Goal: Information Seeking & Learning: Learn about a topic

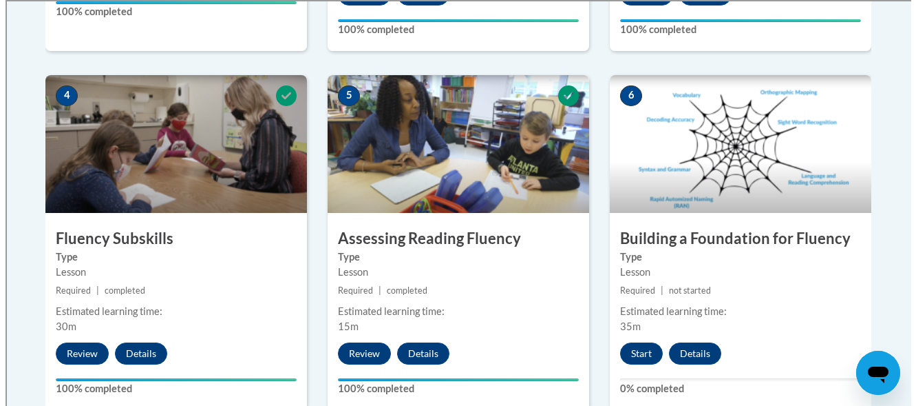
scroll to position [792, 0]
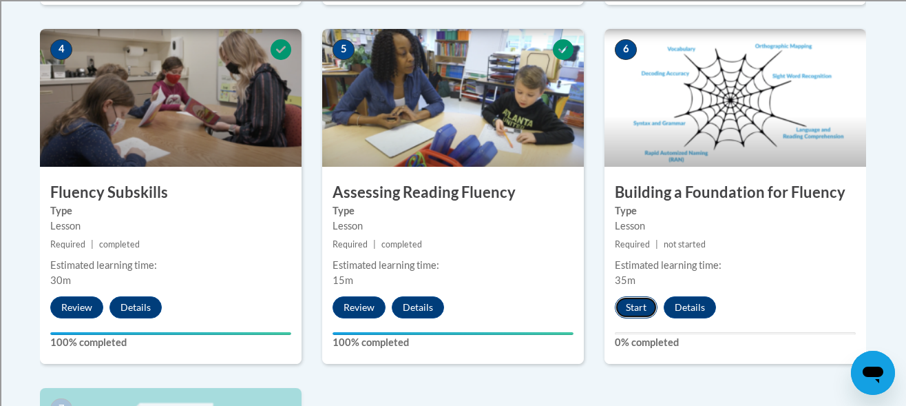
click at [636, 304] on button "Start" at bounding box center [636, 307] width 43 height 22
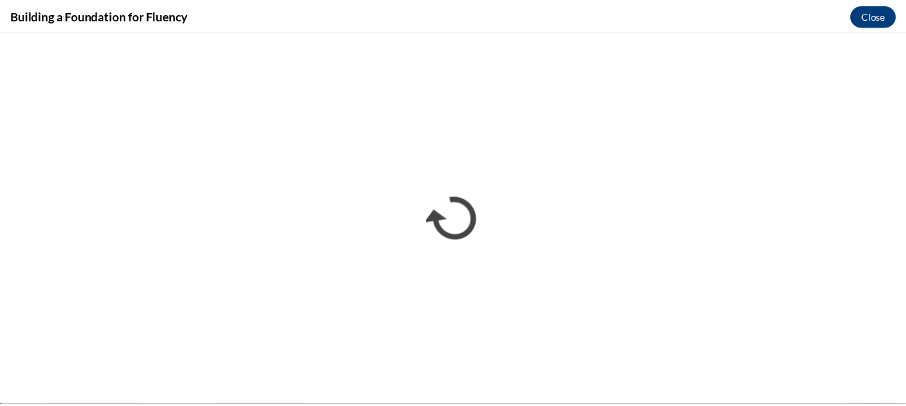
scroll to position [0, 0]
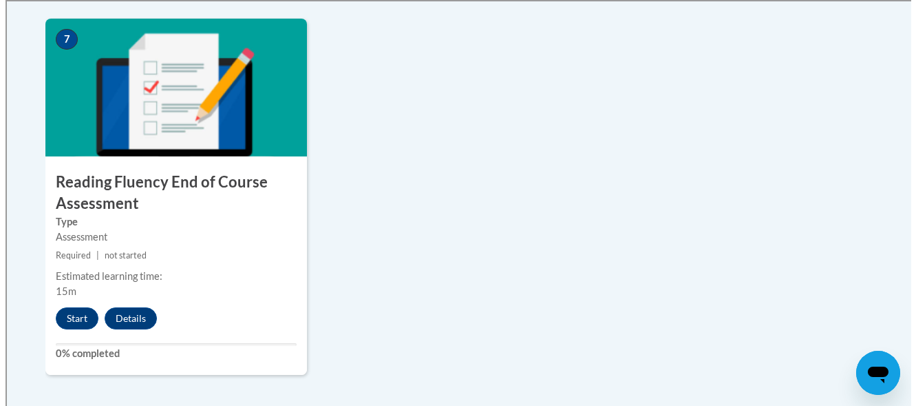
scroll to position [1203, 0]
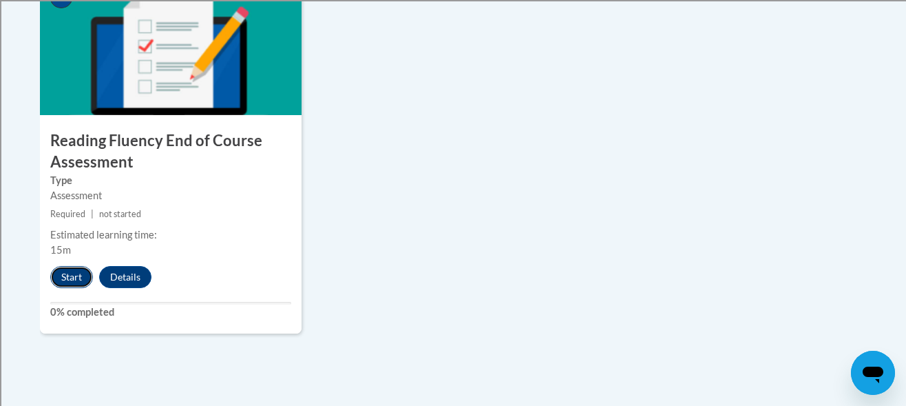
click at [76, 279] on button "Start" at bounding box center [71, 277] width 43 height 22
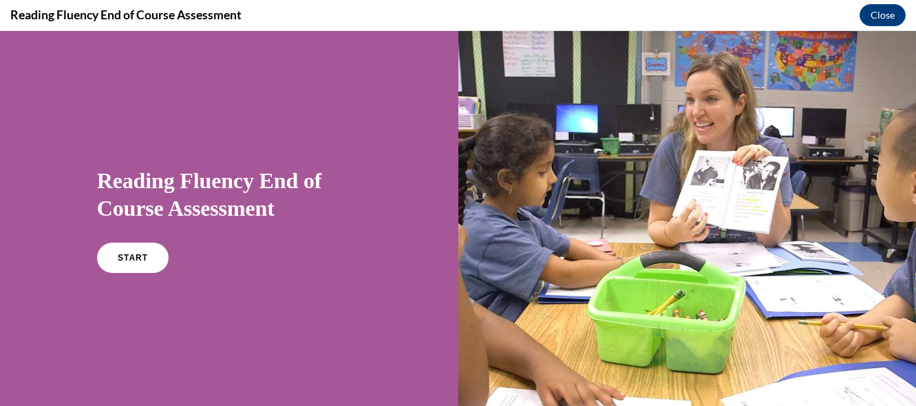
scroll to position [0, 0]
click at [114, 263] on link "START" at bounding box center [132, 258] width 75 height 32
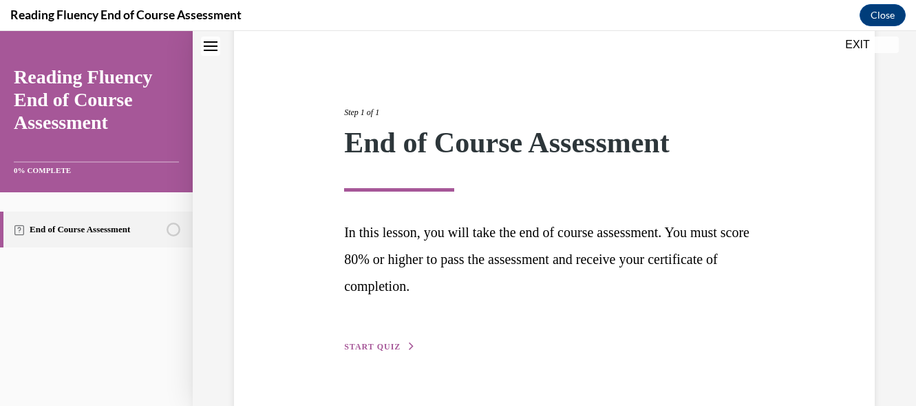
scroll to position [148, 0]
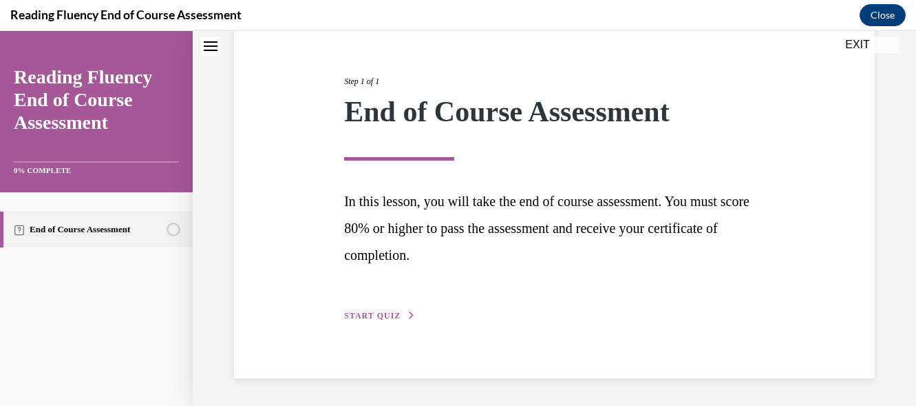
click at [363, 308] on div "Step 1 of 1 End of Course Assessment In this lesson, you will take the end of c…" at bounding box center [554, 183] width 441 height 280
click at [361, 319] on span "START QUIZ" at bounding box center [372, 316] width 56 height 10
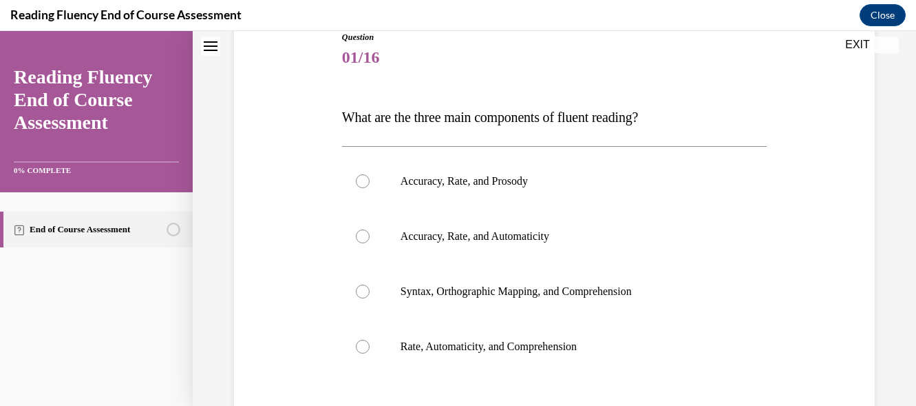
scroll to position [169, 0]
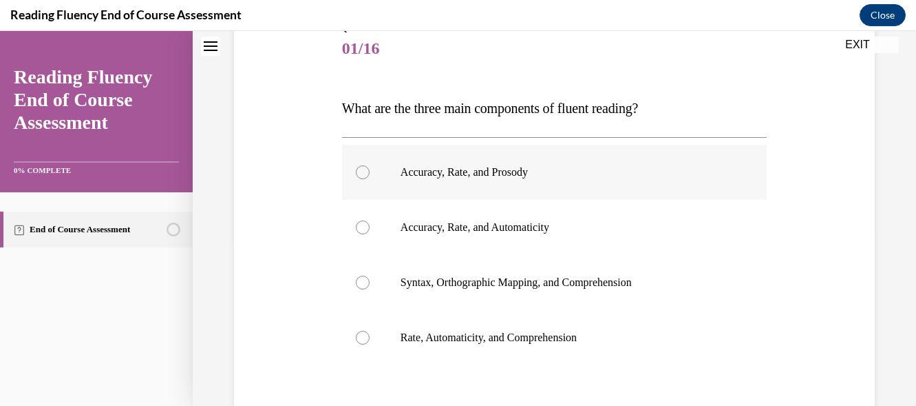
click at [357, 169] on div at bounding box center [363, 172] width 14 height 14
click at [357, 169] on input "Accuracy, Rate, and Prosody" at bounding box center [363, 172] width 14 height 14
radio input "true"
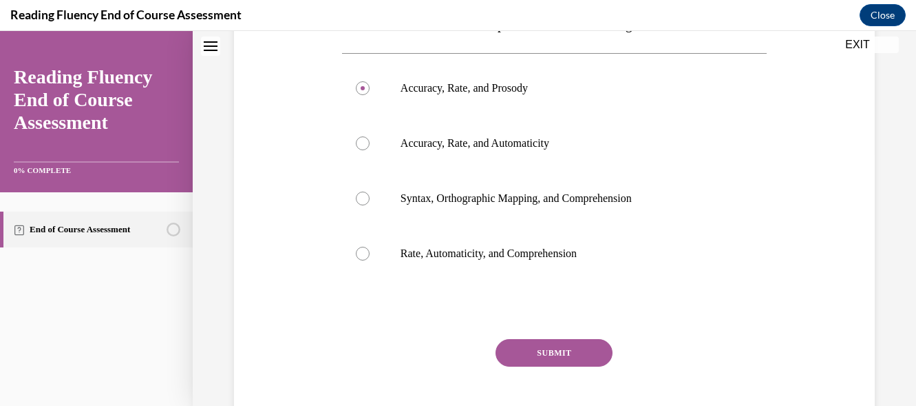
scroll to position [258, 0]
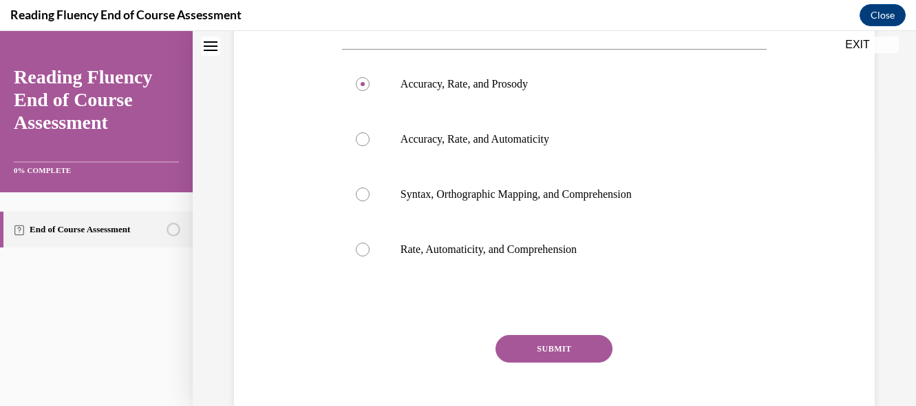
click at [587, 342] on button "SUBMIT" at bounding box center [554, 349] width 117 height 28
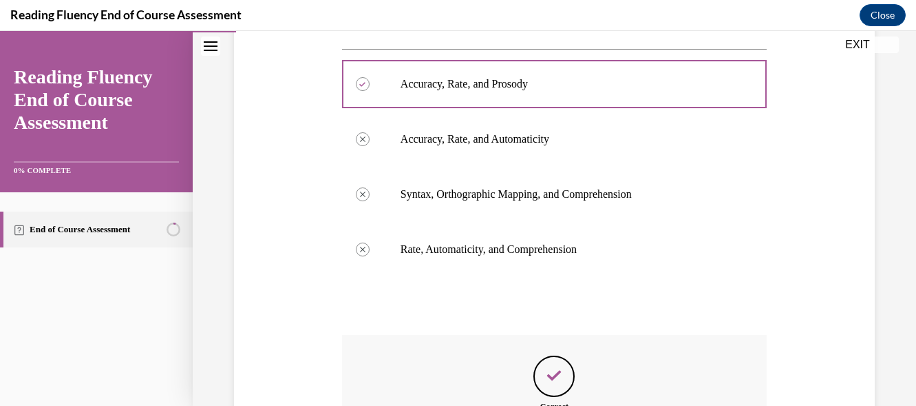
scroll to position [439, 0]
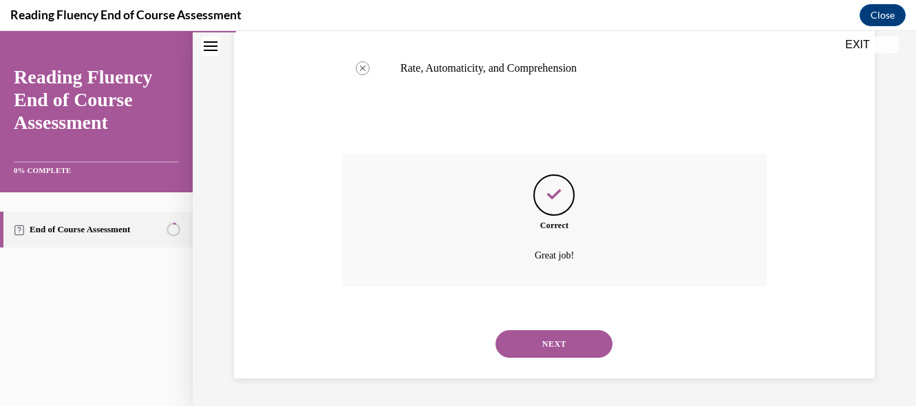
click at [574, 344] on button "NEXT" at bounding box center [554, 344] width 117 height 28
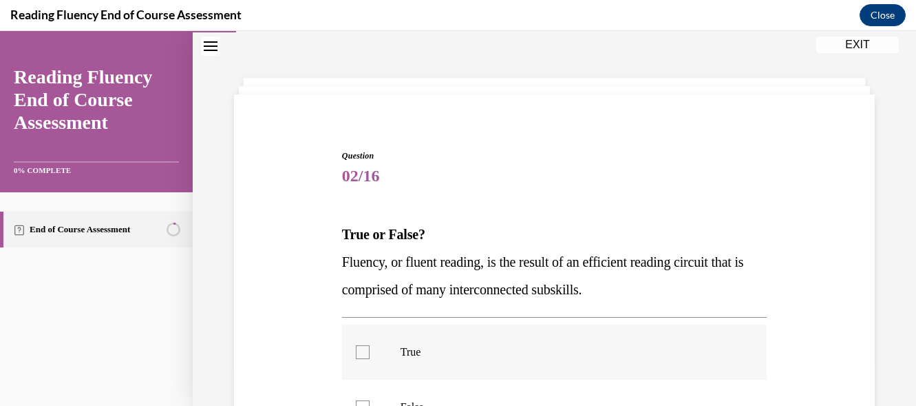
click at [357, 346] on div at bounding box center [363, 352] width 14 height 14
click at [357, 346] on input "True" at bounding box center [363, 352] width 14 height 14
checkbox input "true"
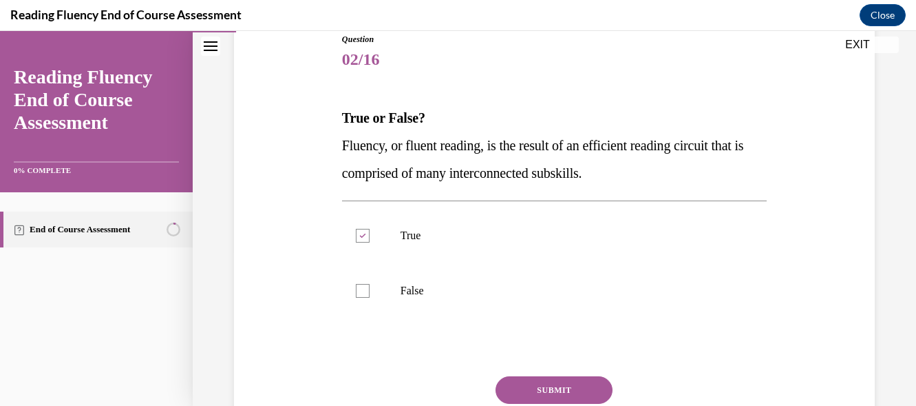
scroll to position [181, 0]
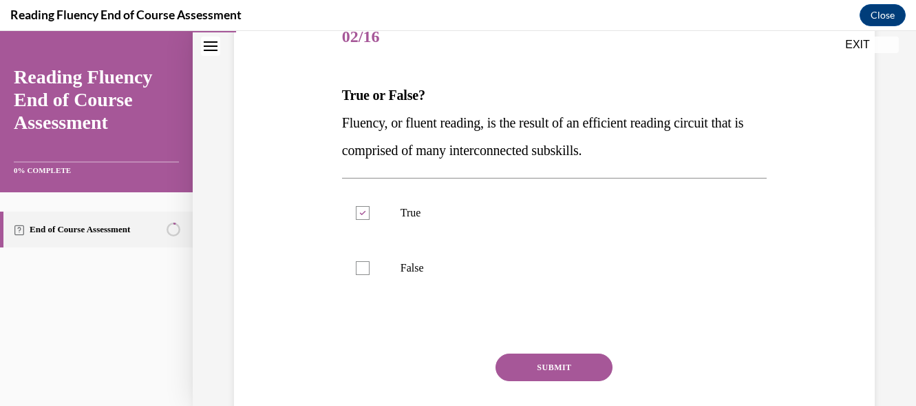
click at [587, 366] on button "SUBMIT" at bounding box center [554, 367] width 117 height 28
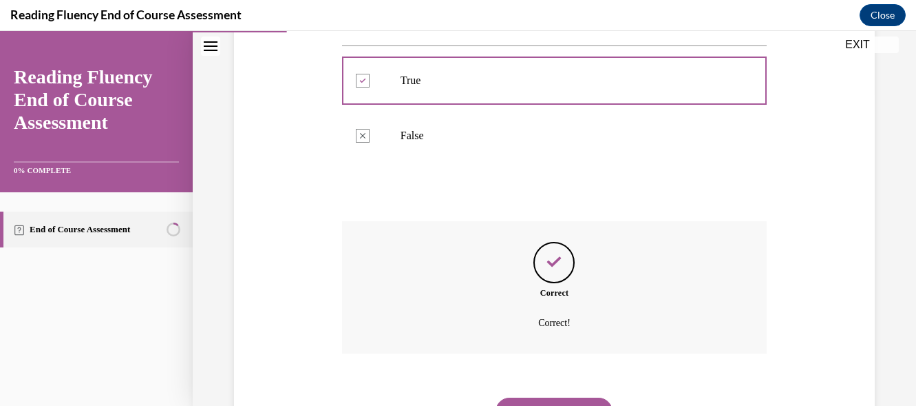
scroll to position [381, 0]
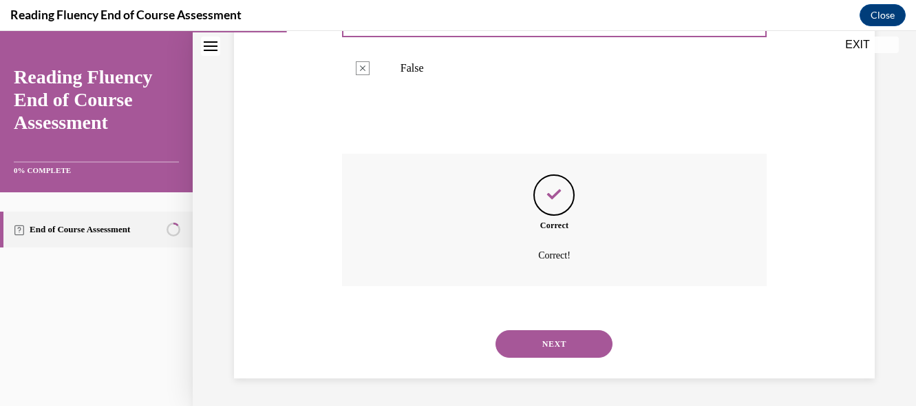
click at [581, 340] on button "NEXT" at bounding box center [554, 344] width 117 height 28
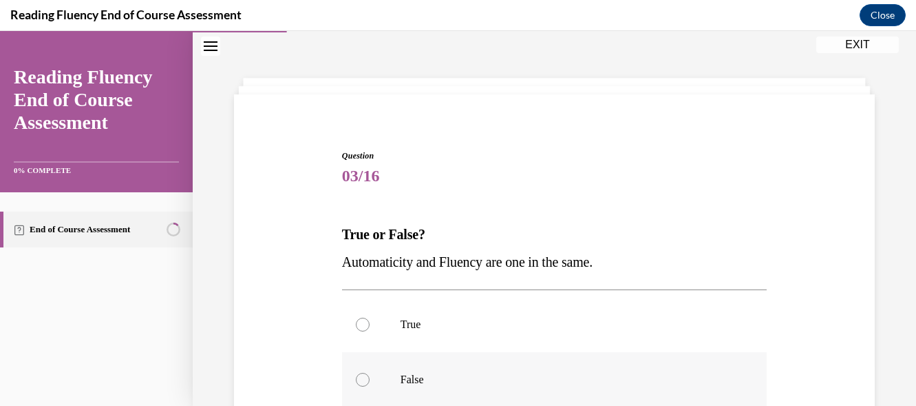
click at [357, 379] on div at bounding box center [363, 379] width 14 height 14
click at [357, 379] on input "False" at bounding box center [363, 379] width 14 height 14
radio input "true"
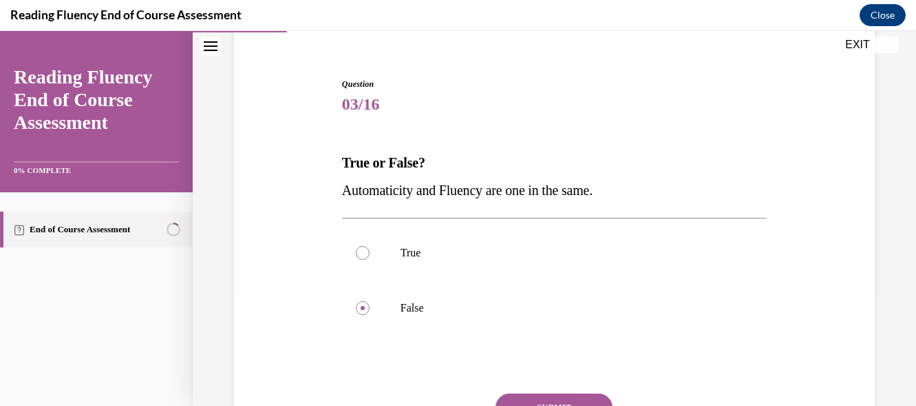
scroll to position [160, 0]
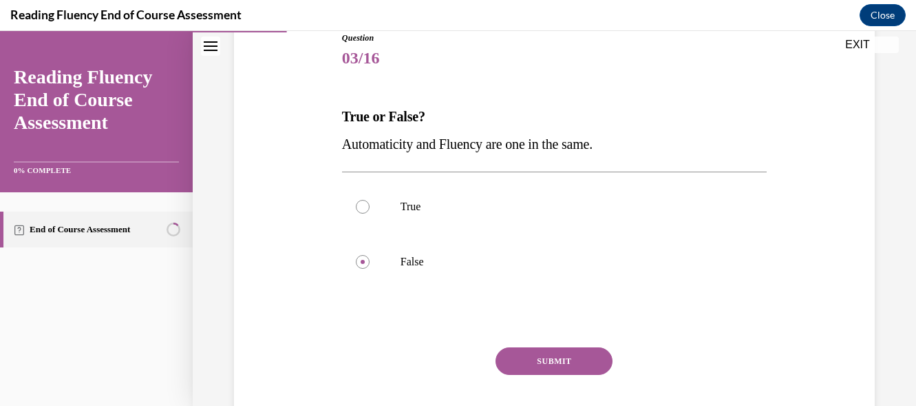
click at [576, 358] on button "SUBMIT" at bounding box center [554, 361] width 117 height 28
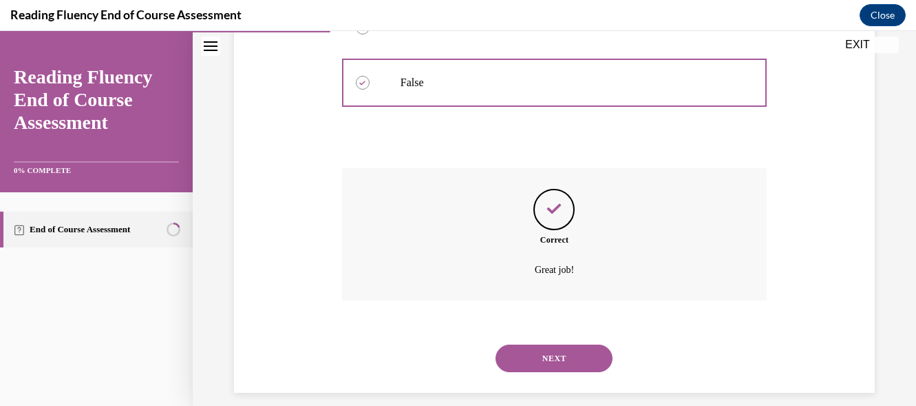
scroll to position [351, 0]
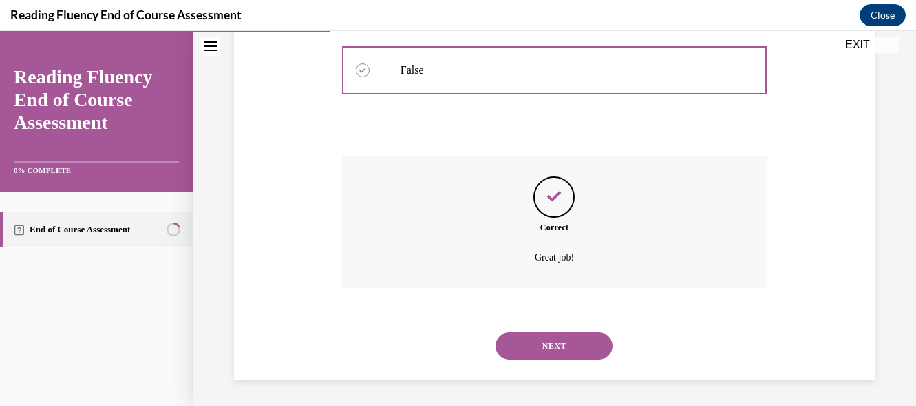
click at [551, 344] on button "NEXT" at bounding box center [554, 346] width 117 height 28
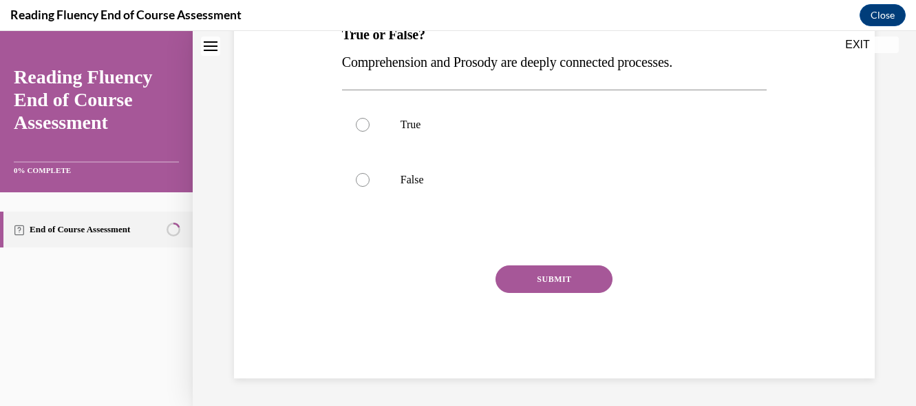
scroll to position [42, 0]
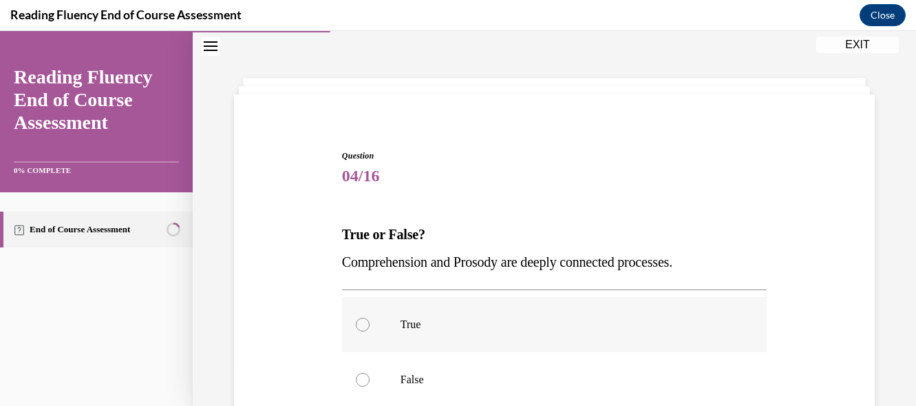
click at [354, 331] on label "True" at bounding box center [554, 324] width 425 height 55
click at [356, 331] on input "True" at bounding box center [363, 324] width 14 height 14
radio input "true"
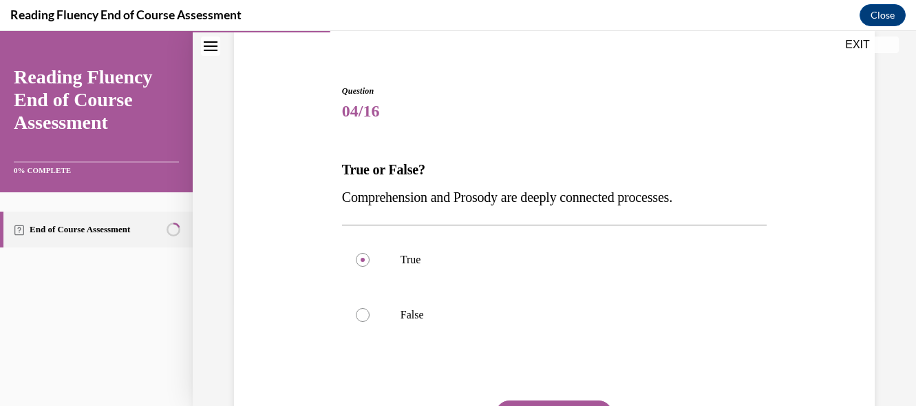
scroll to position [200, 0]
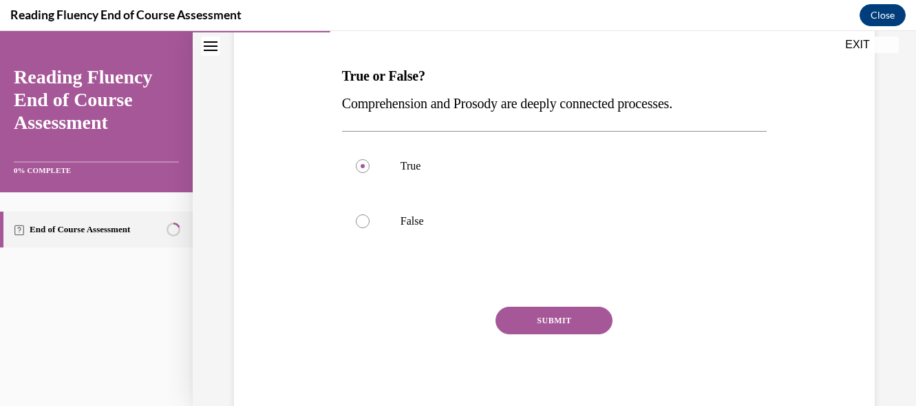
click at [593, 322] on button "SUBMIT" at bounding box center [554, 320] width 117 height 28
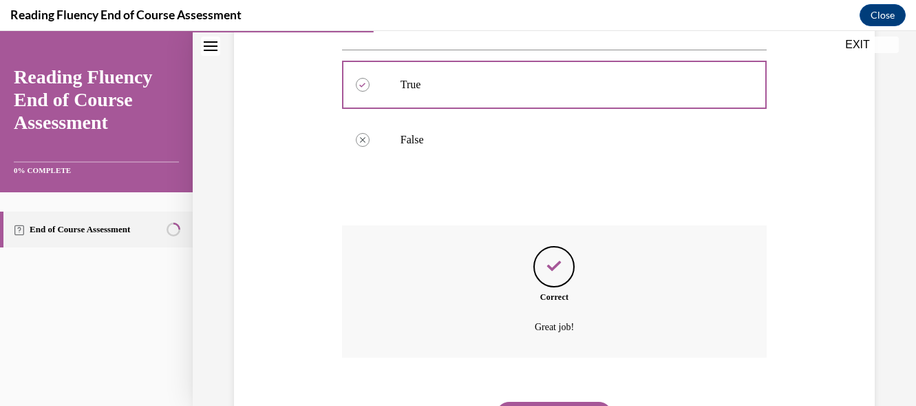
scroll to position [353, 0]
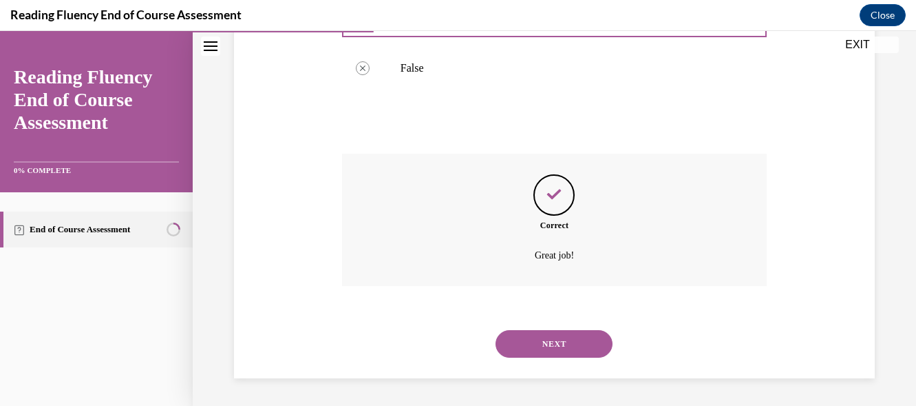
click at [556, 344] on button "NEXT" at bounding box center [554, 344] width 117 height 28
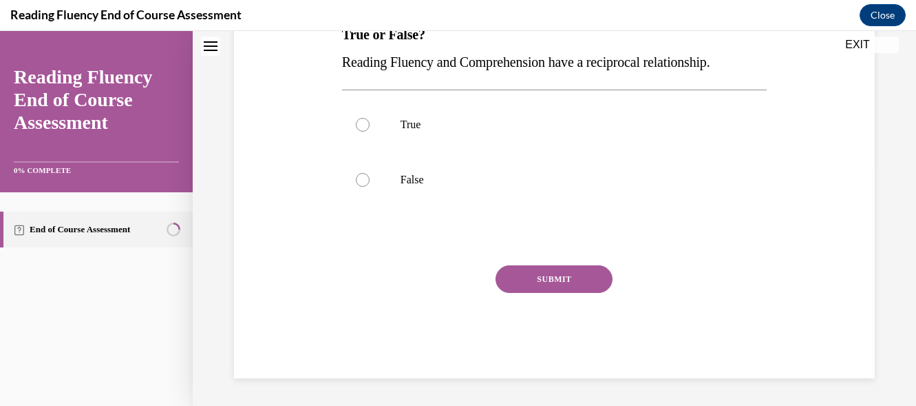
scroll to position [42, 0]
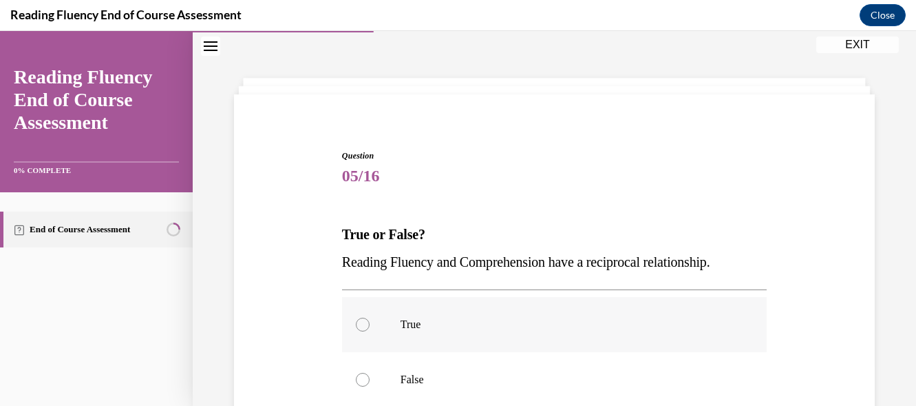
click at [371, 324] on label "True" at bounding box center [554, 324] width 425 height 55
click at [370, 324] on input "True" at bounding box center [363, 324] width 14 height 14
radio input "true"
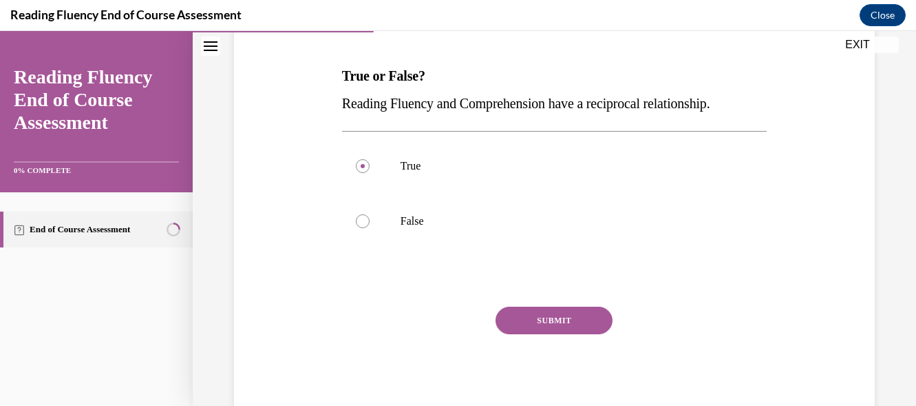
click at [569, 324] on button "SUBMIT" at bounding box center [554, 320] width 117 height 28
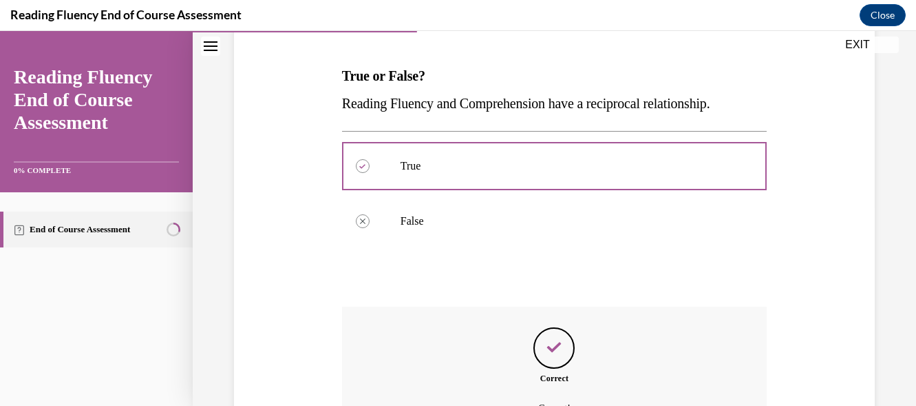
scroll to position [353, 0]
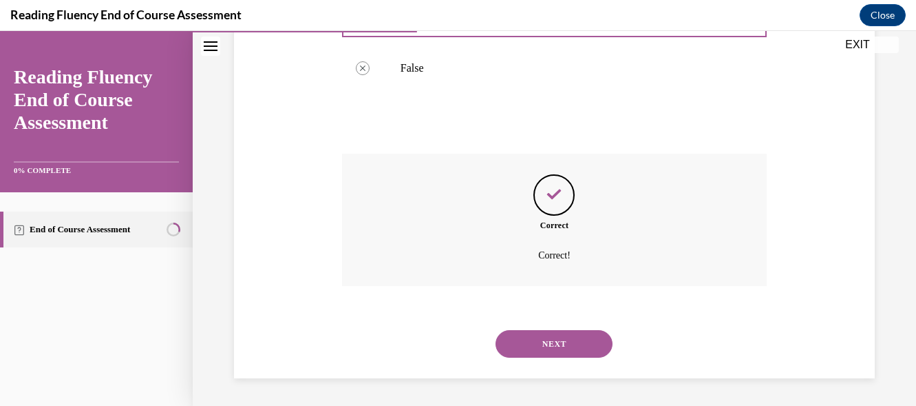
click at [556, 354] on button "NEXT" at bounding box center [554, 344] width 117 height 28
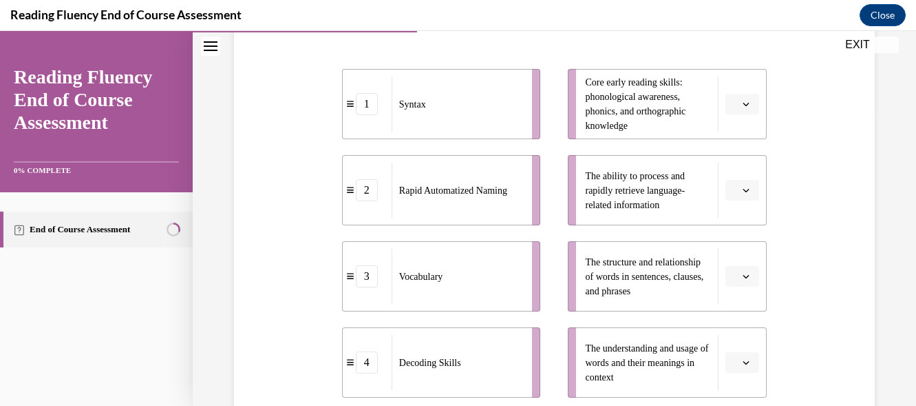
scroll to position [305, 0]
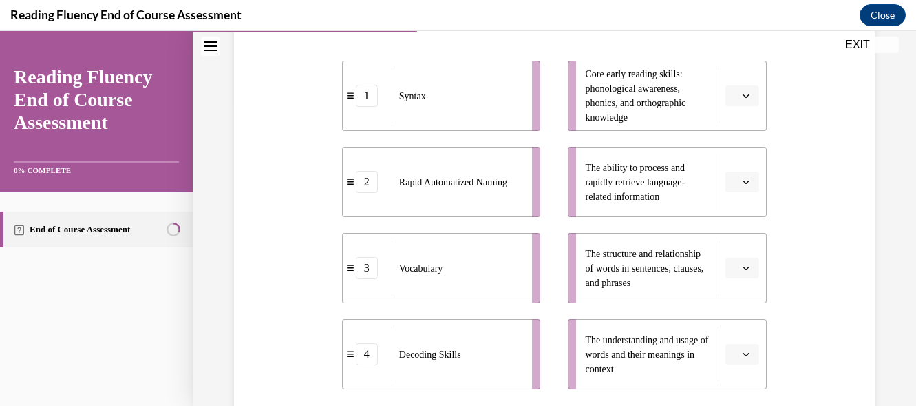
click at [743, 266] on icon "button" at bounding box center [746, 267] width 7 height 7
click at [724, 156] on div "1" at bounding box center [732, 154] width 34 height 28
click at [743, 355] on icon "button" at bounding box center [746, 353] width 7 height 7
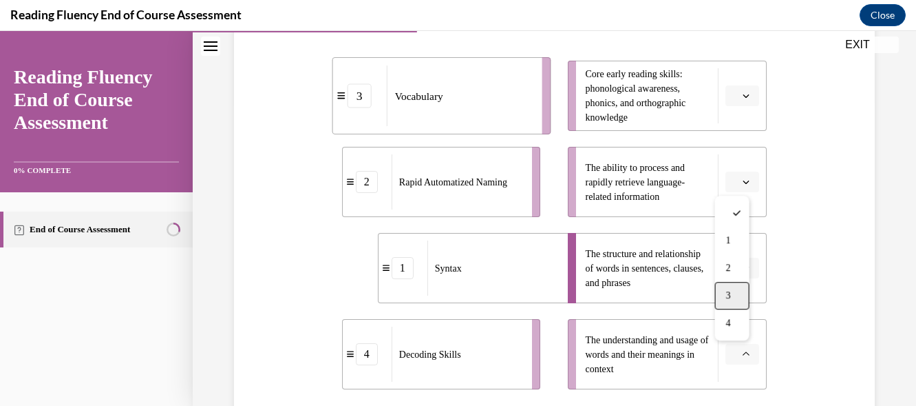
click at [728, 293] on span "3" at bounding box center [728, 295] width 5 height 11
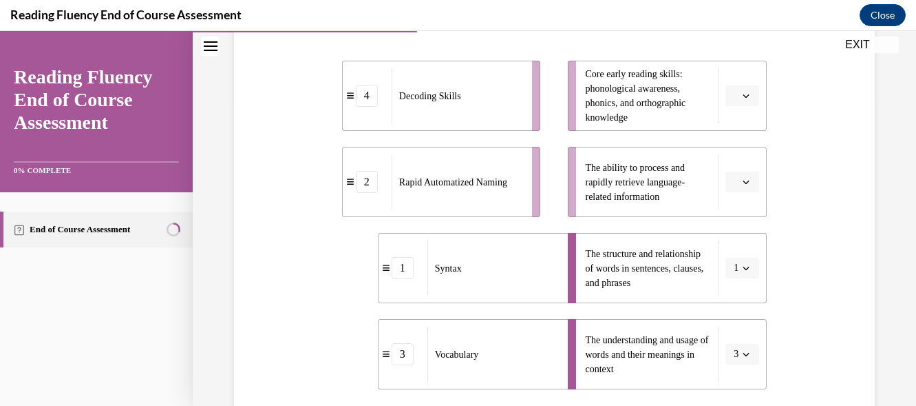
click at [743, 181] on icon "button" at bounding box center [746, 181] width 7 height 7
click at [734, 262] on div "2" at bounding box center [732, 268] width 34 height 28
click at [734, 94] on span "Please select an option" at bounding box center [736, 96] width 5 height 14
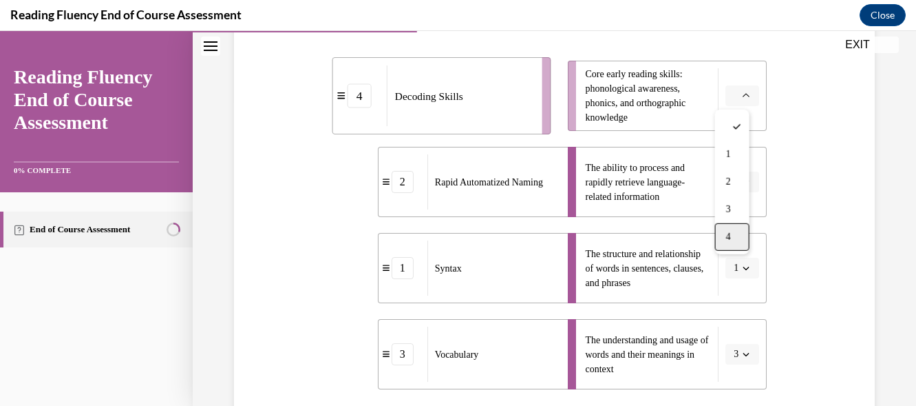
click at [731, 233] on span "4" at bounding box center [728, 236] width 5 height 11
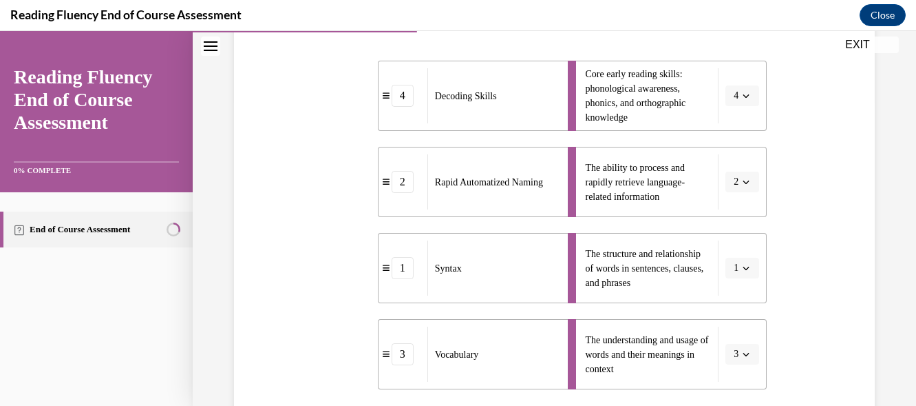
scroll to position [445, 0]
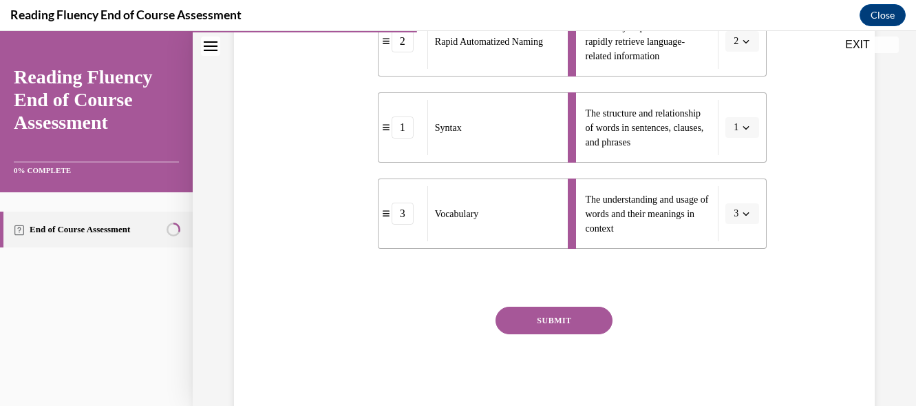
click at [584, 319] on button "SUBMIT" at bounding box center [554, 320] width 117 height 28
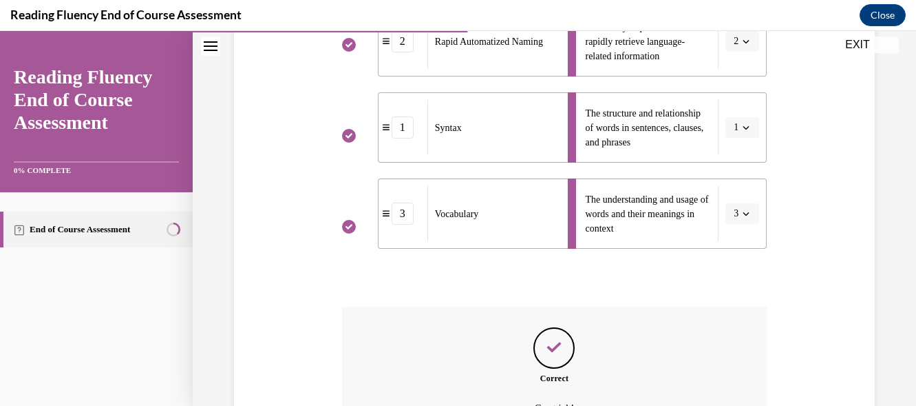
scroll to position [536, 0]
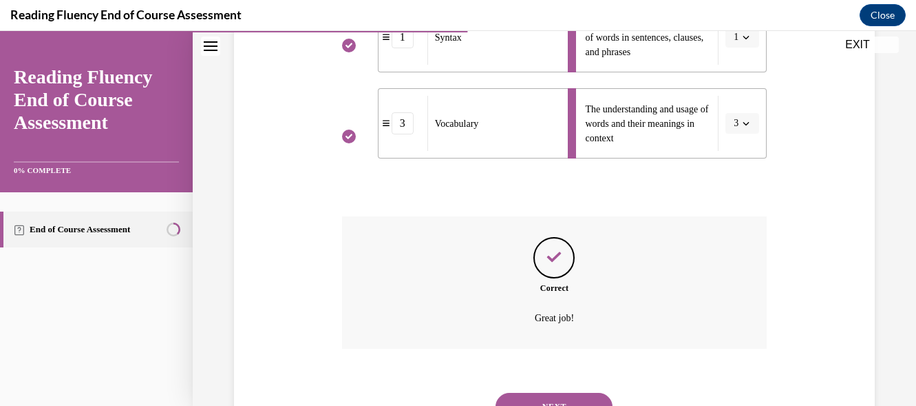
click at [549, 400] on button "NEXT" at bounding box center [554, 406] width 117 height 28
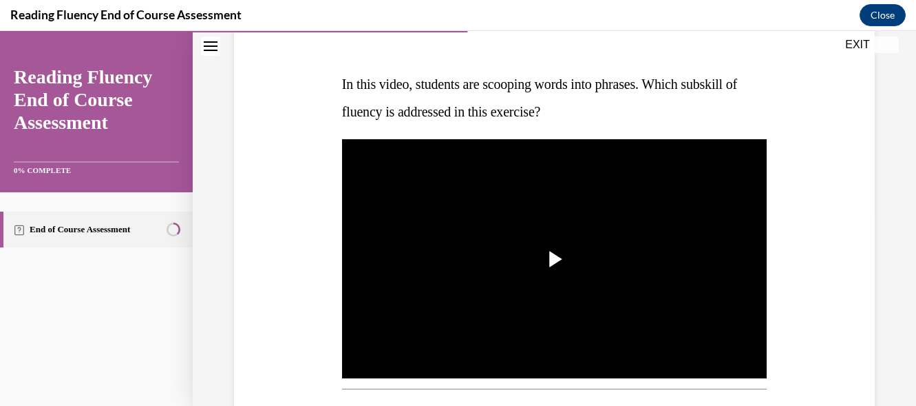
scroll to position [198, 0]
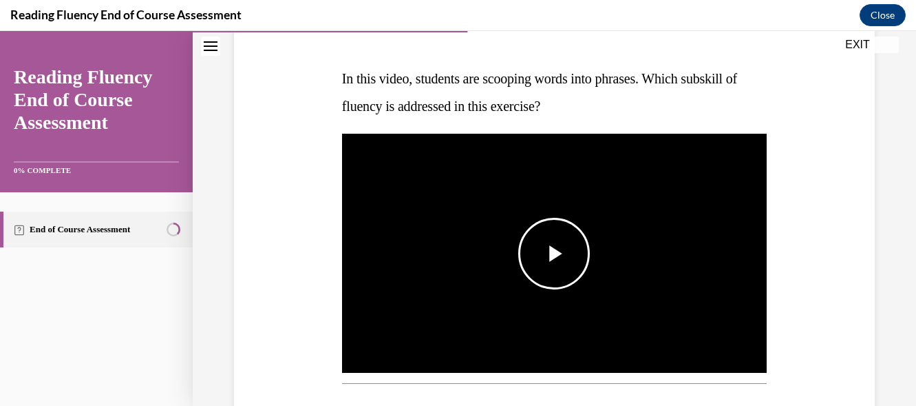
click at [633, 253] on img "Video player" at bounding box center [554, 253] width 425 height 239
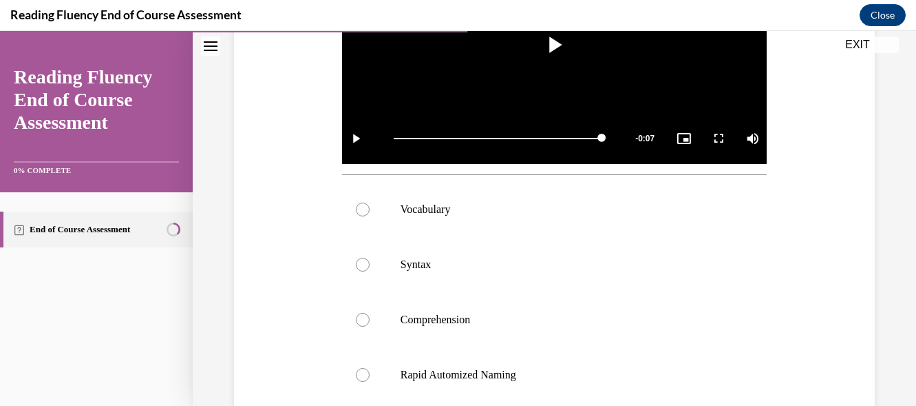
scroll to position [401, 0]
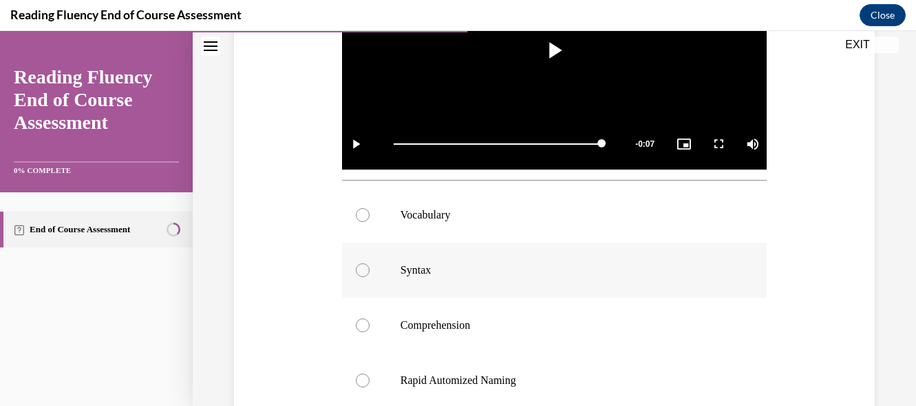
click at [358, 263] on div at bounding box center [363, 270] width 14 height 14
click at [358, 263] on input "Syntax" at bounding box center [363, 270] width 14 height 14
radio input "true"
click at [364, 322] on div at bounding box center [363, 325] width 14 height 14
click at [364, 322] on input "Comprehension" at bounding box center [363, 325] width 14 height 14
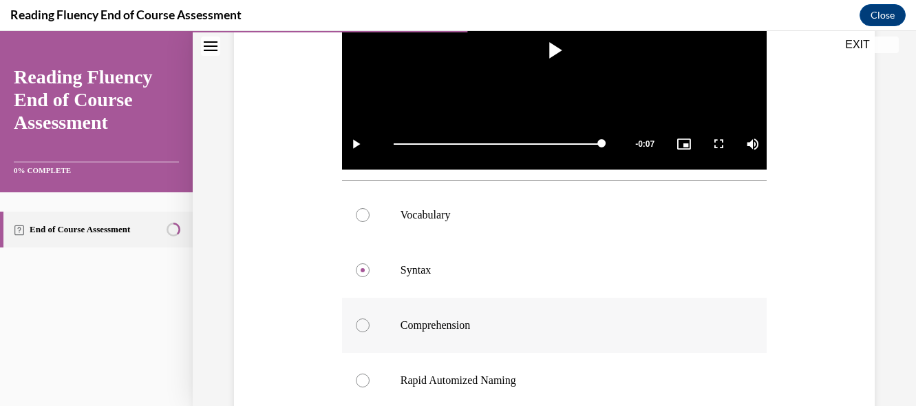
radio input "true"
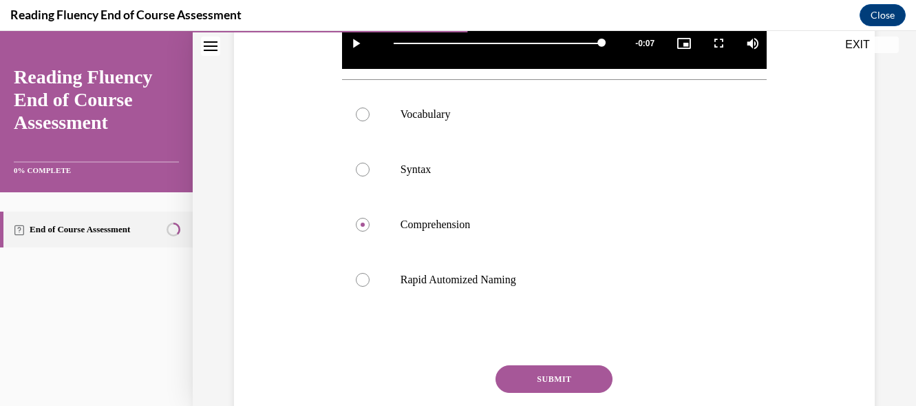
scroll to position [540, 0]
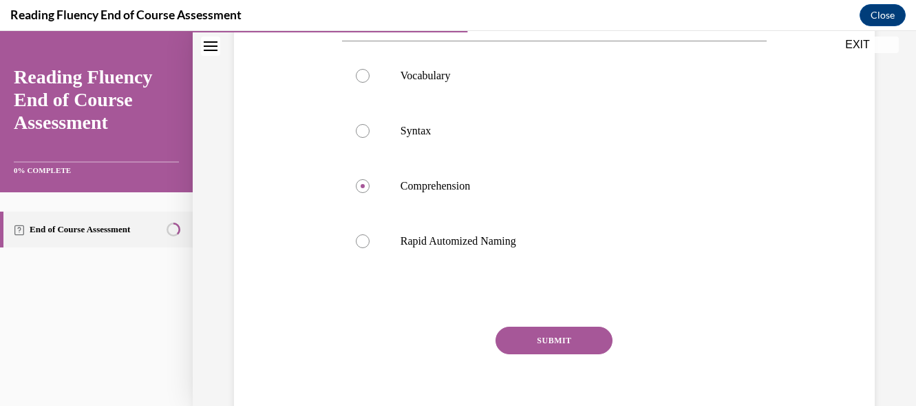
click at [582, 333] on button "SUBMIT" at bounding box center [554, 340] width 117 height 28
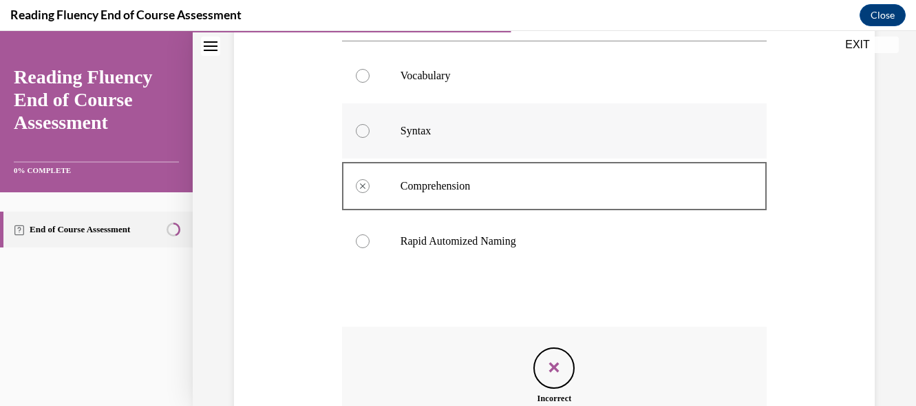
click at [430, 132] on p "Syntax" at bounding box center [567, 131] width 332 height 14
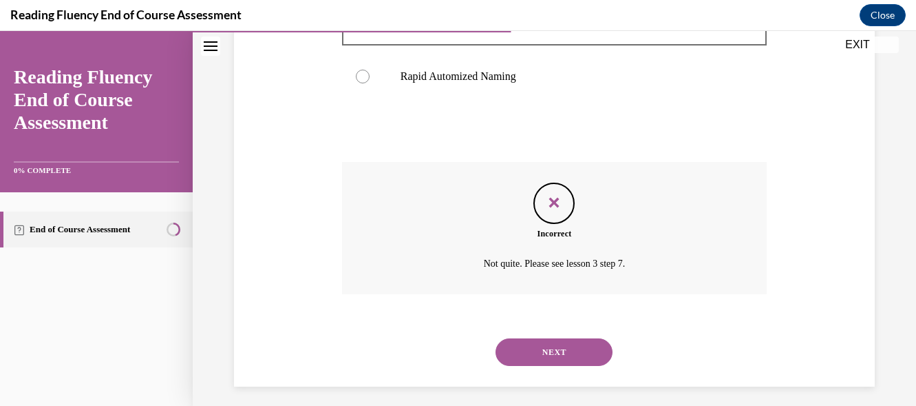
scroll to position [700, 0]
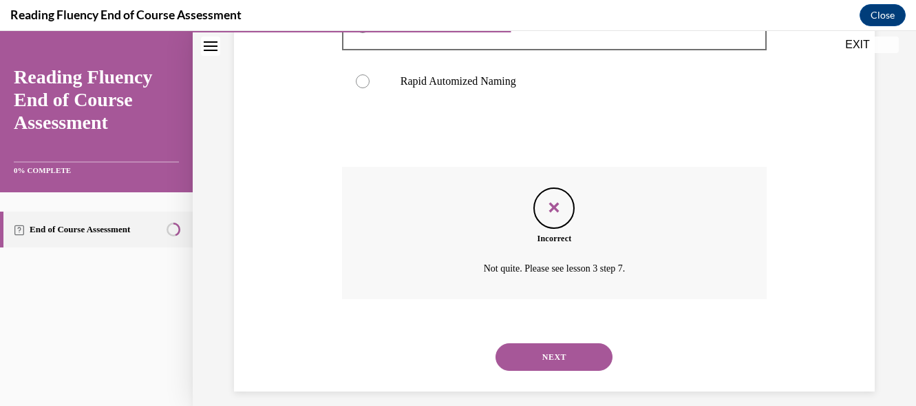
click at [548, 357] on button "NEXT" at bounding box center [554, 357] width 117 height 28
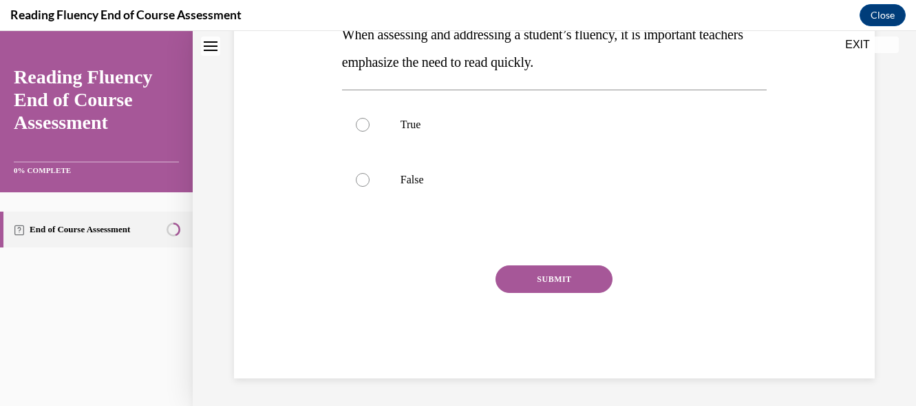
scroll to position [42, 0]
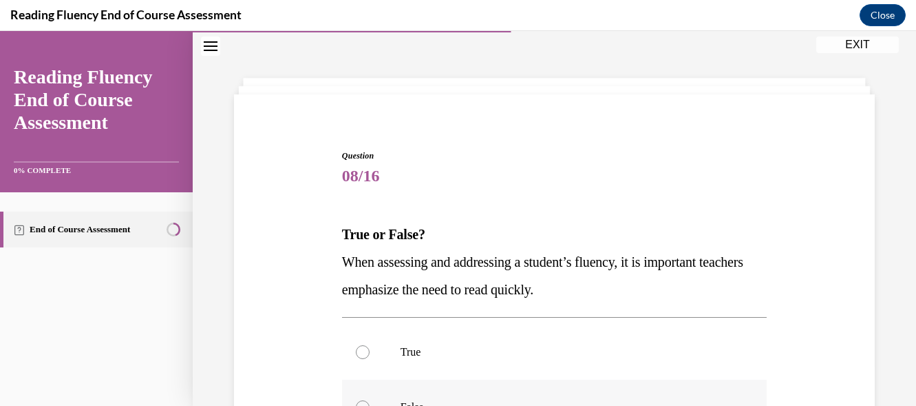
click at [359, 399] on label "False" at bounding box center [554, 406] width 425 height 55
click at [359, 400] on input "False" at bounding box center [363, 407] width 14 height 14
radio input "true"
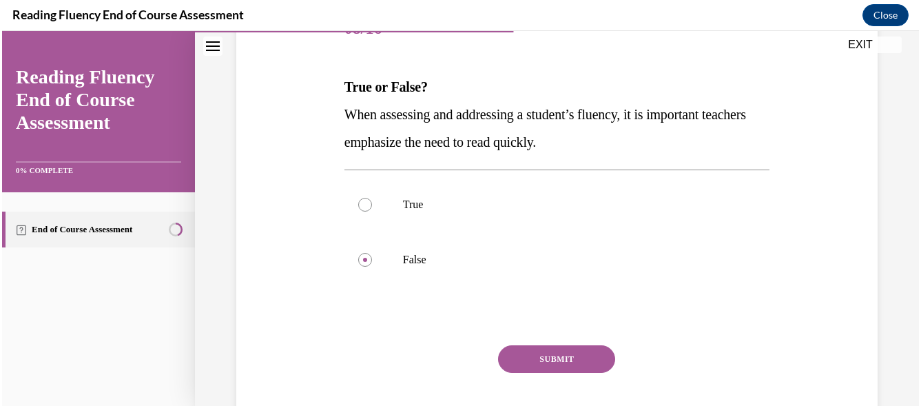
scroll to position [217, 0]
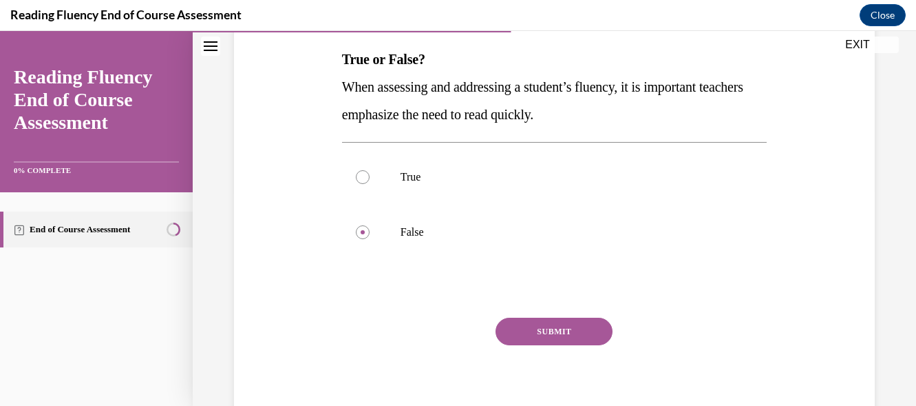
click at [587, 326] on button "SUBMIT" at bounding box center [554, 331] width 117 height 28
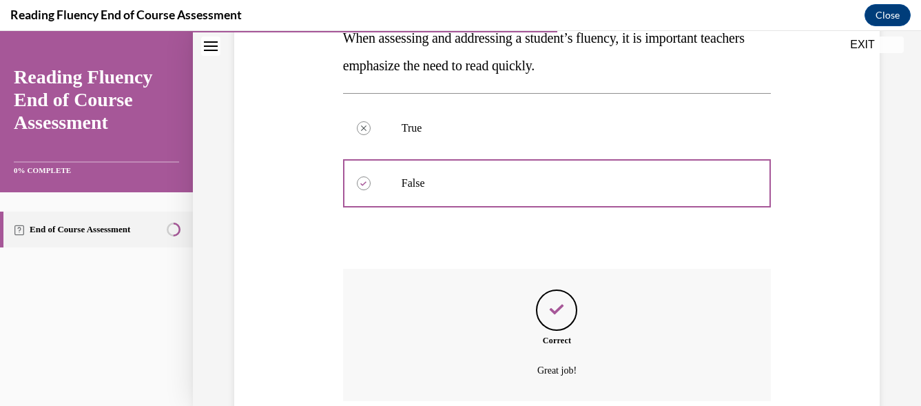
scroll to position [381, 0]
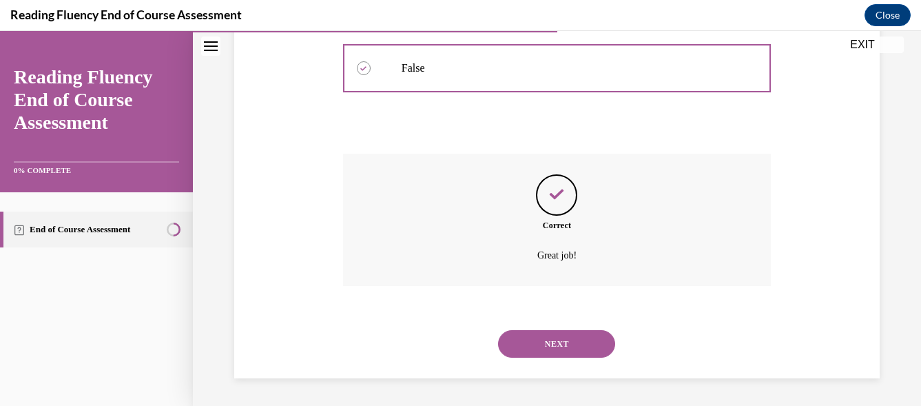
click at [578, 341] on button "NEXT" at bounding box center [556, 344] width 117 height 28
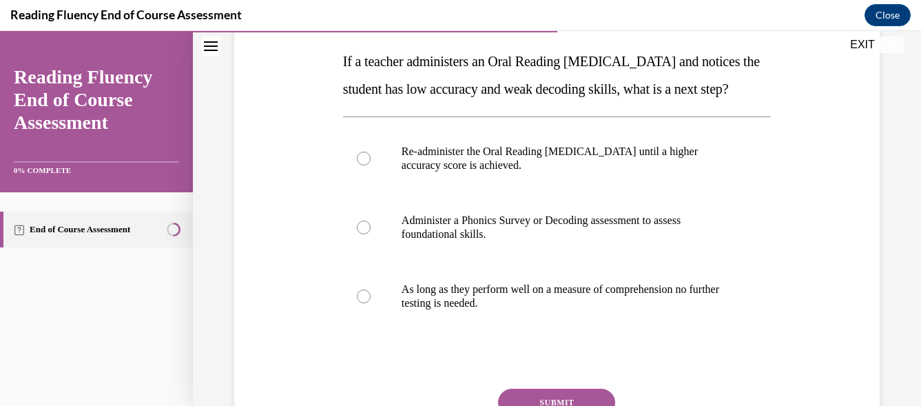
scroll to position [216, 0]
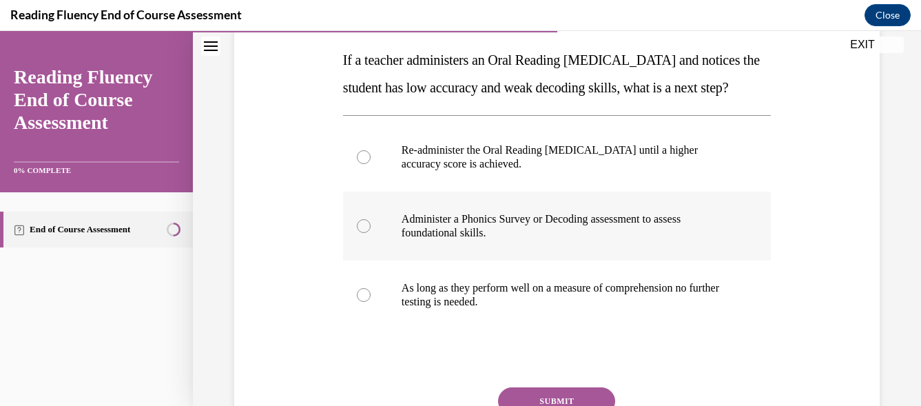
click at [365, 233] on div at bounding box center [364, 226] width 14 height 14
click at [365, 233] on input "Administer a Phonics Survey or Decoding assessment to assess foundational skill…" at bounding box center [364, 226] width 14 height 14
radio input "true"
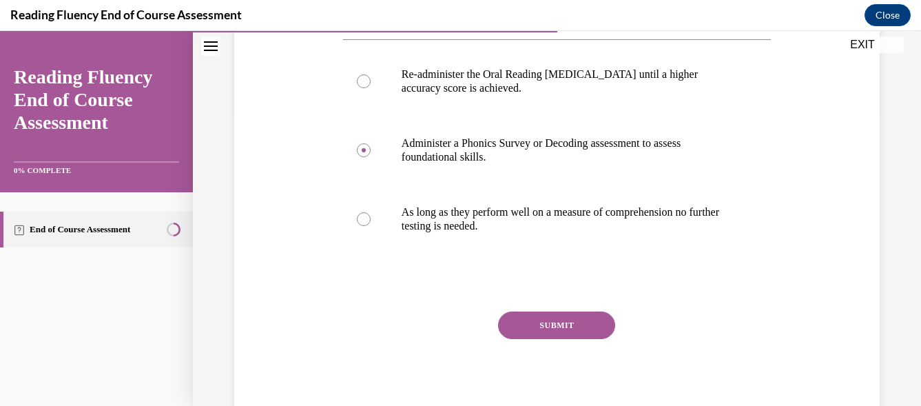
scroll to position [324, 0]
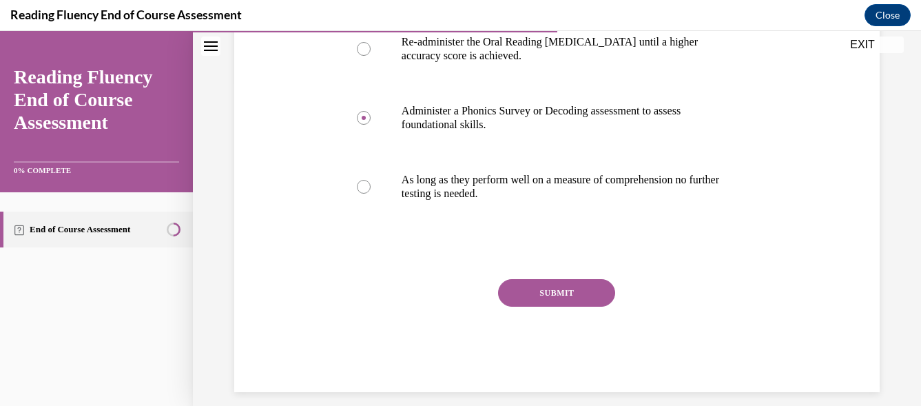
click at [576, 306] on button "SUBMIT" at bounding box center [556, 293] width 117 height 28
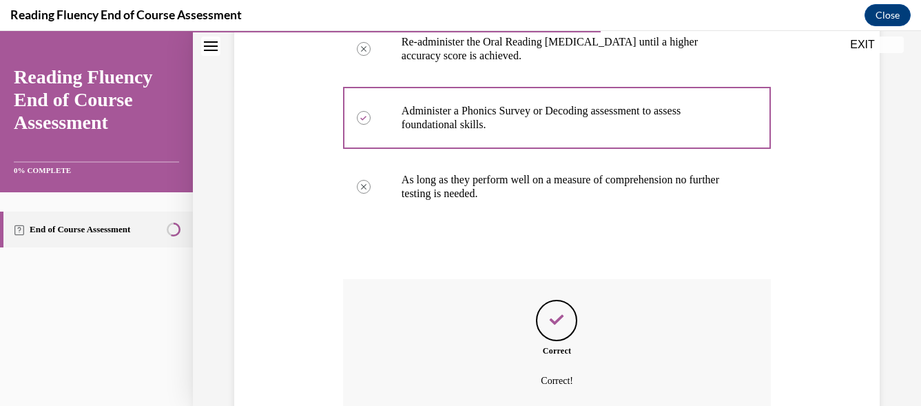
scroll to position [477, 0]
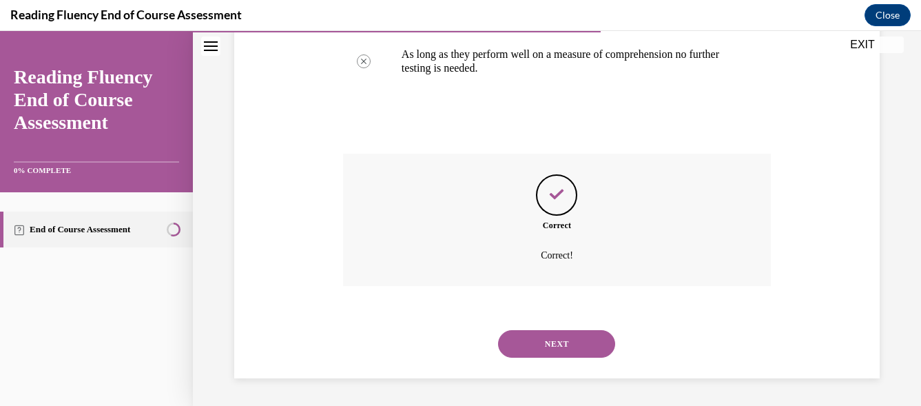
click at [542, 348] on button "NEXT" at bounding box center [556, 344] width 117 height 28
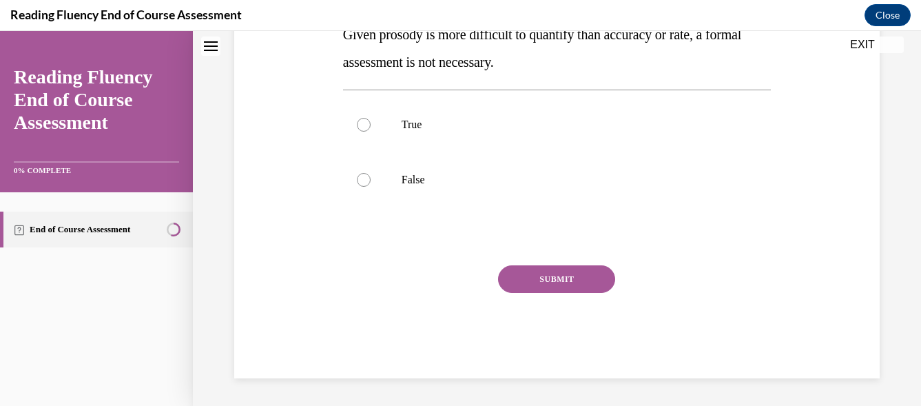
scroll to position [42, 0]
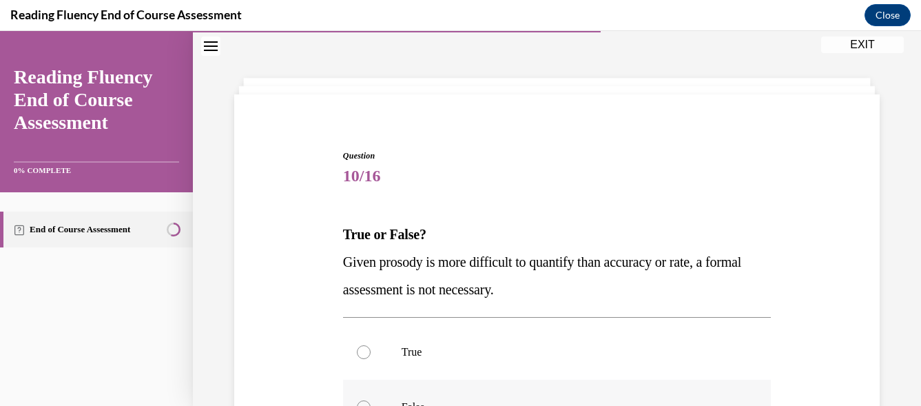
click at [359, 401] on div at bounding box center [364, 407] width 14 height 14
click at [359, 401] on input "False" at bounding box center [364, 407] width 14 height 14
radio input "true"
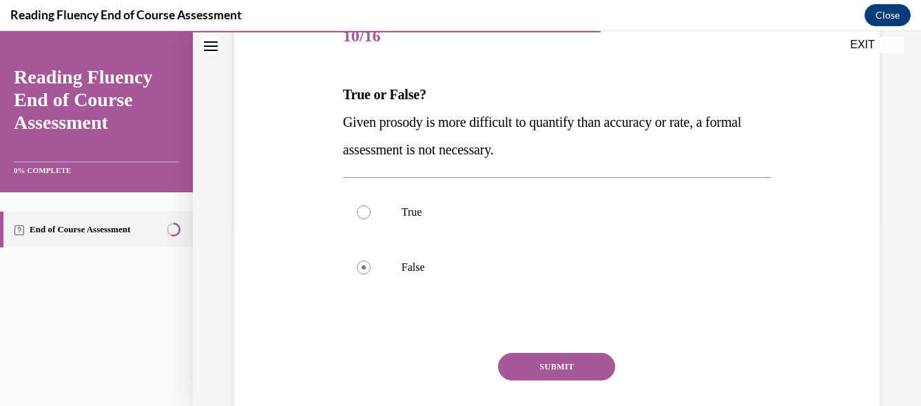
scroll to position [203, 0]
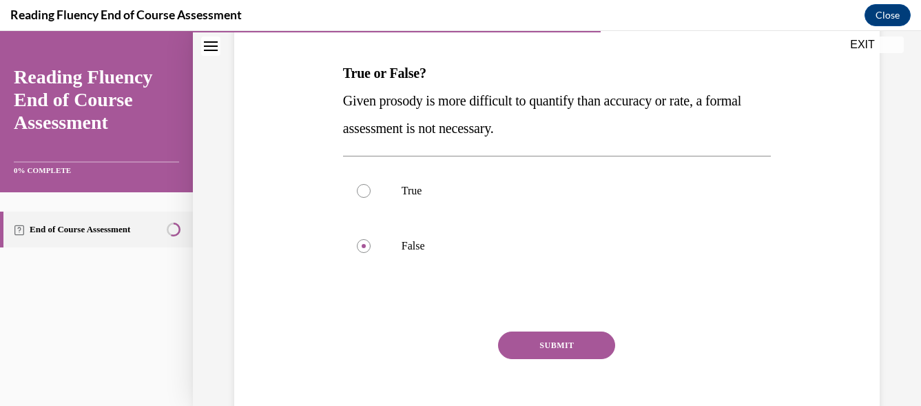
click at [562, 341] on button "SUBMIT" at bounding box center [556, 345] width 117 height 28
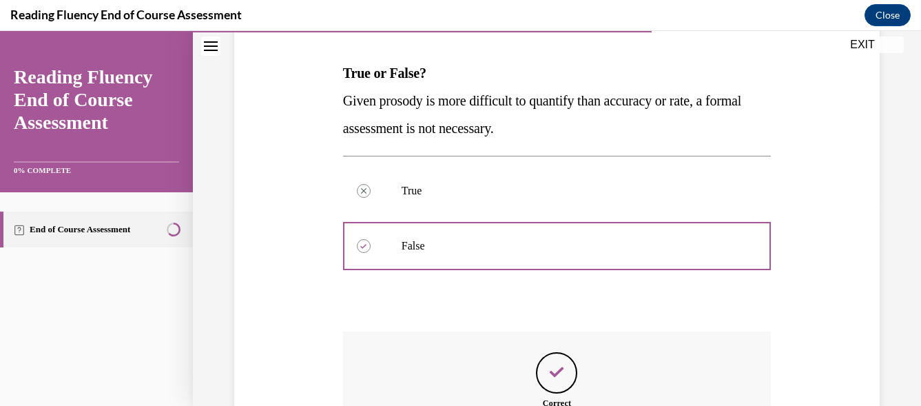
scroll to position [381, 0]
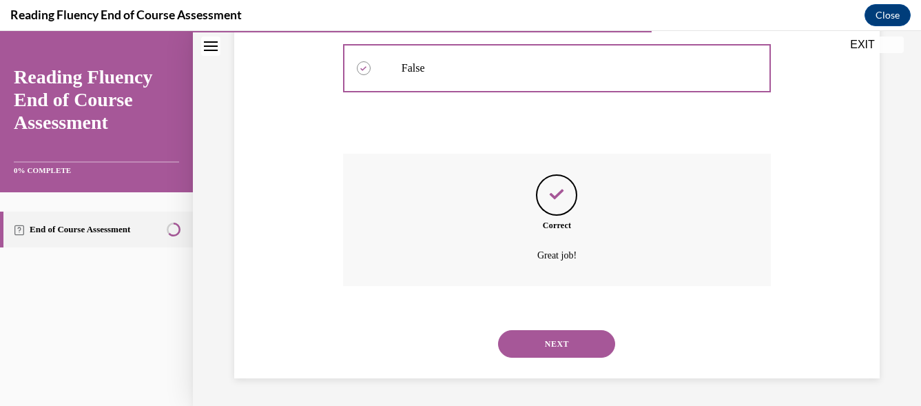
click at [541, 339] on button "NEXT" at bounding box center [556, 344] width 117 height 28
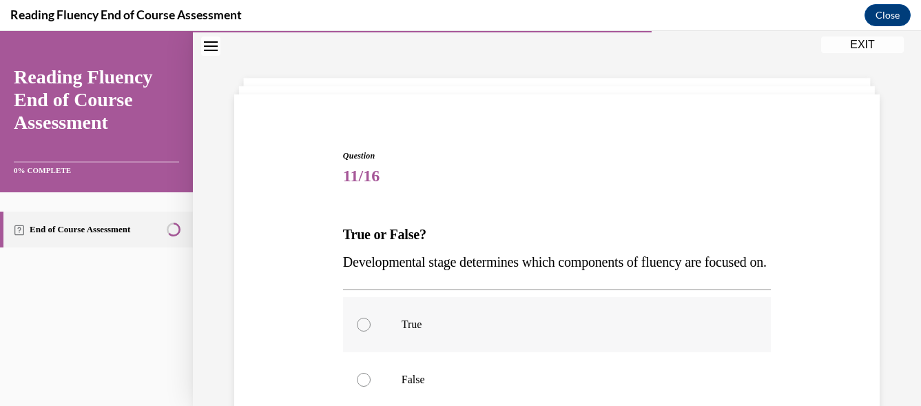
click at [361, 331] on div at bounding box center [364, 324] width 14 height 14
click at [361, 331] on input "True" at bounding box center [364, 324] width 14 height 14
radio input "true"
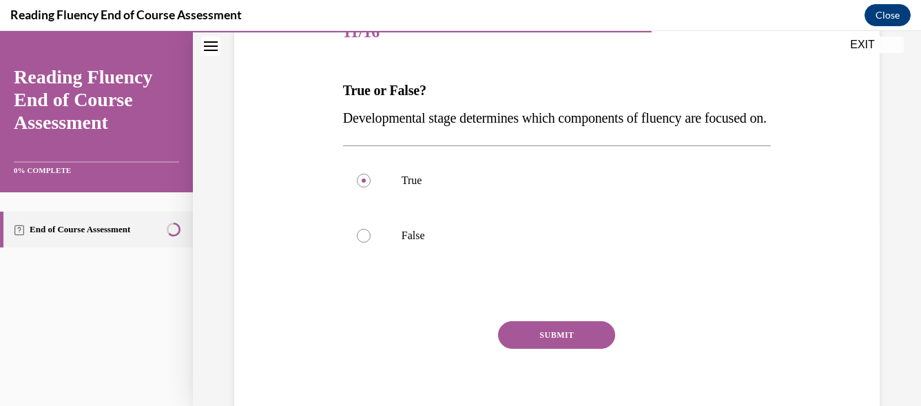
scroll to position [213, 0]
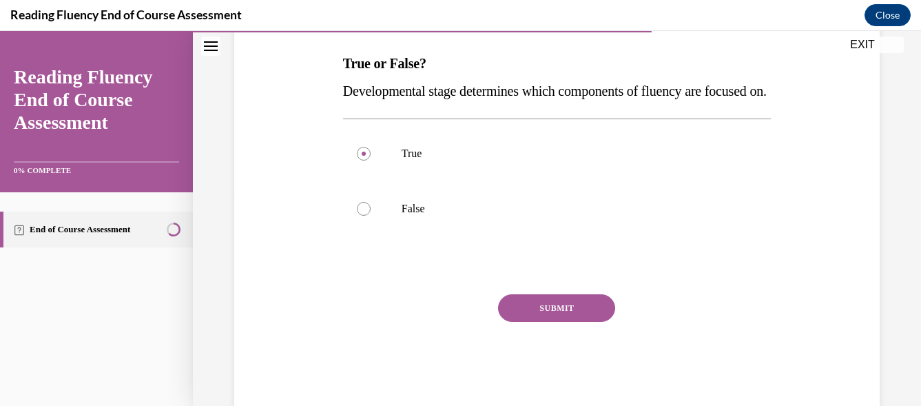
click at [532, 322] on button "SUBMIT" at bounding box center [556, 308] width 117 height 28
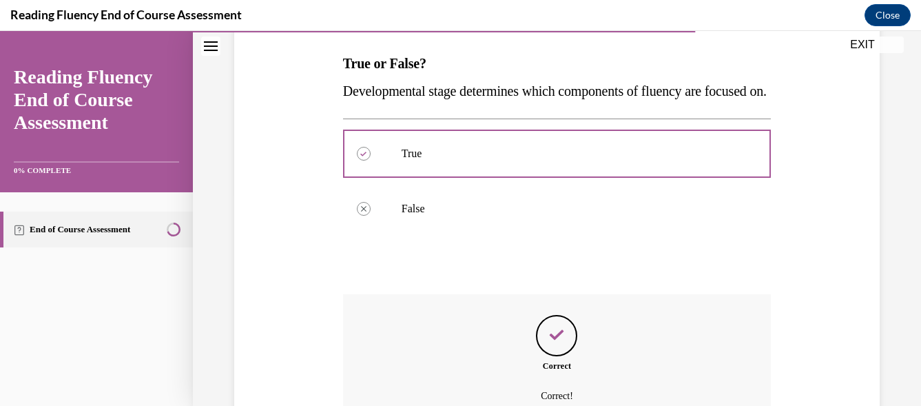
scroll to position [381, 0]
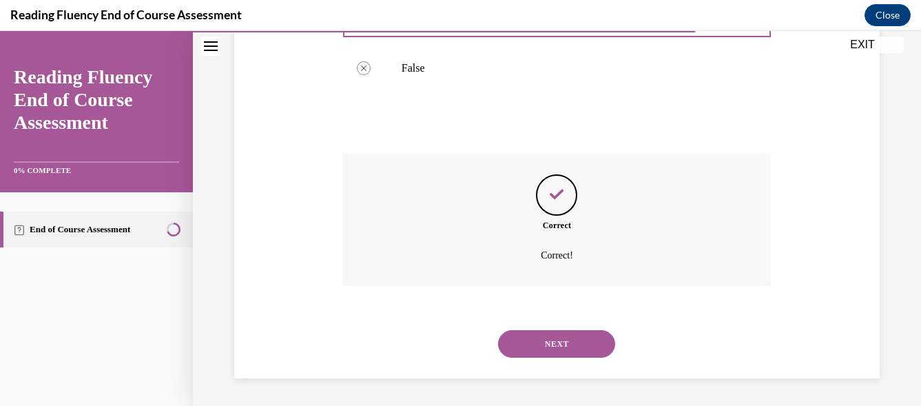
click at [576, 343] on button "NEXT" at bounding box center [556, 344] width 117 height 28
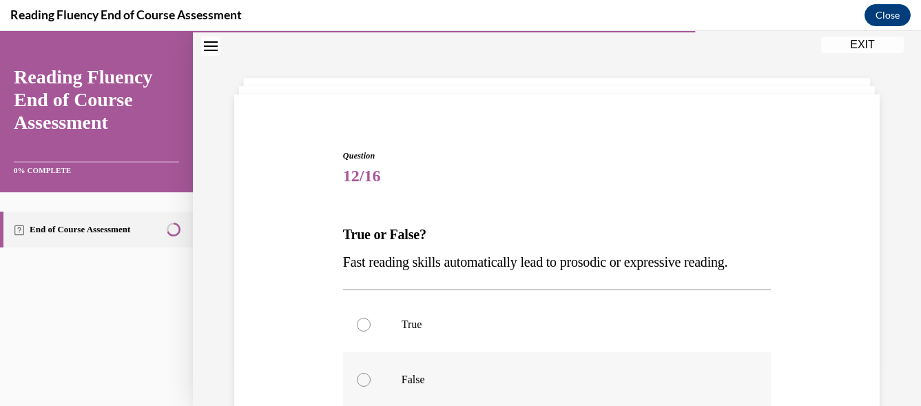
click at [361, 375] on div at bounding box center [364, 379] width 14 height 14
click at [361, 375] on input "False" at bounding box center [364, 379] width 14 height 14
radio input "true"
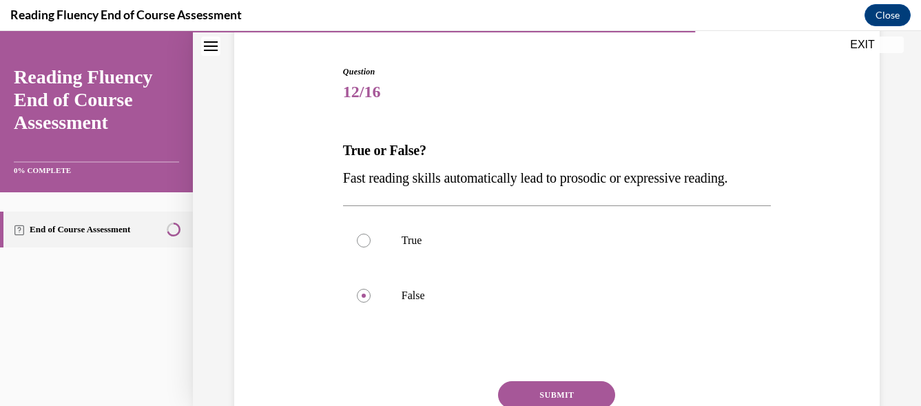
scroll to position [182, 0]
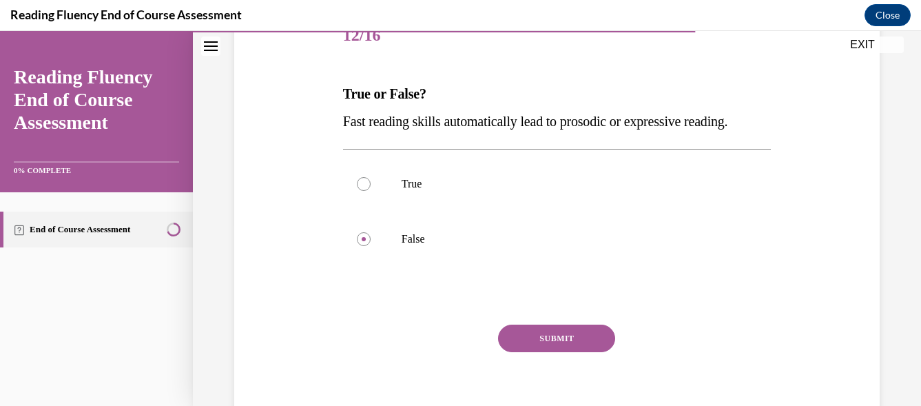
click at [577, 334] on button "SUBMIT" at bounding box center [556, 338] width 117 height 28
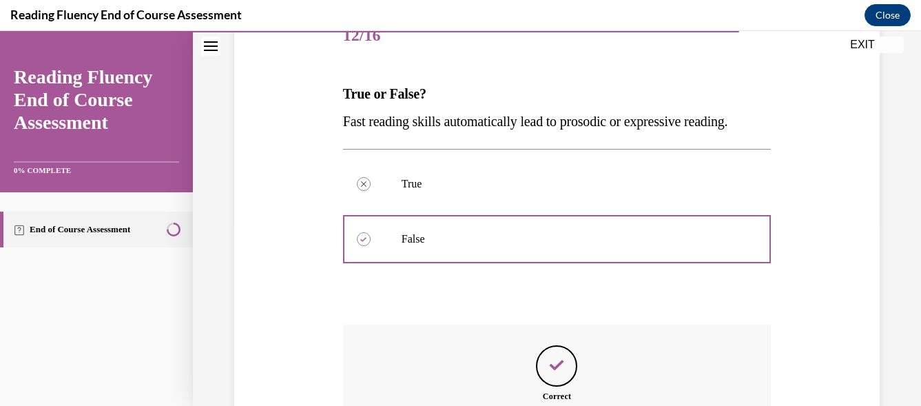
scroll to position [353, 0]
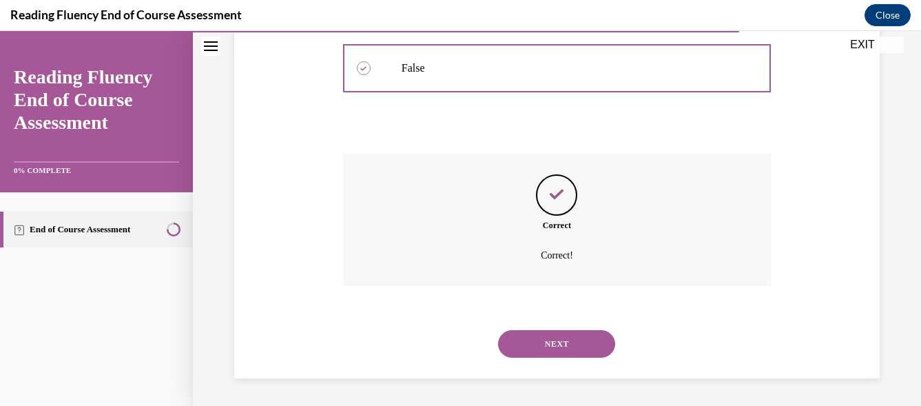
click at [589, 344] on button "NEXT" at bounding box center [556, 344] width 117 height 28
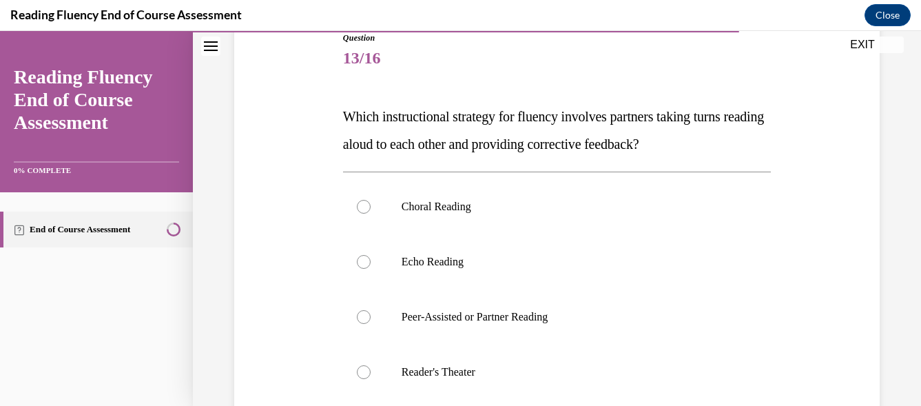
scroll to position [162, 0]
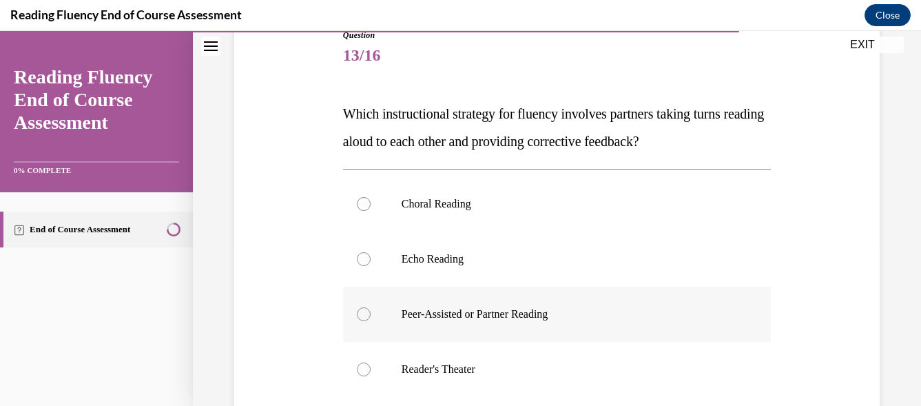
click at [361, 311] on div at bounding box center [364, 314] width 14 height 14
click at [361, 311] on input "Peer-Assisted or Partner Reading" at bounding box center [364, 314] width 14 height 14
radio input "true"
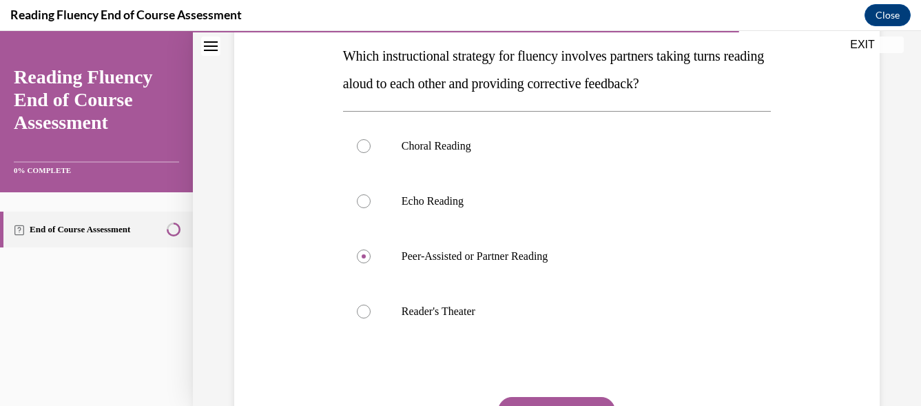
scroll to position [265, 0]
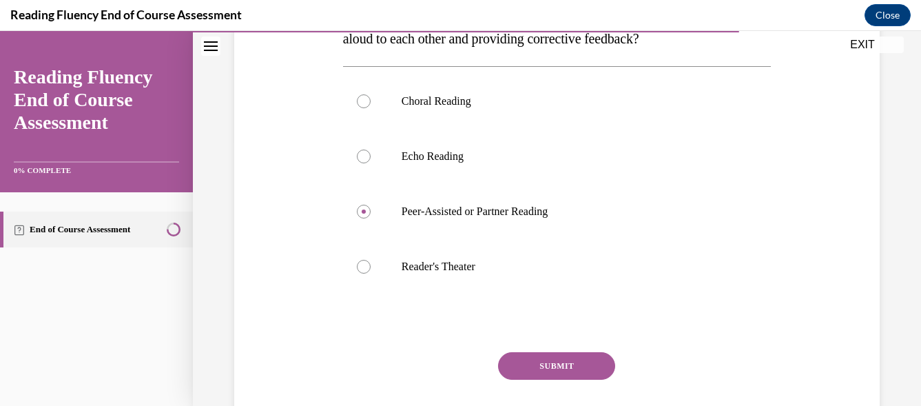
click at [585, 360] on button "SUBMIT" at bounding box center [556, 366] width 117 height 28
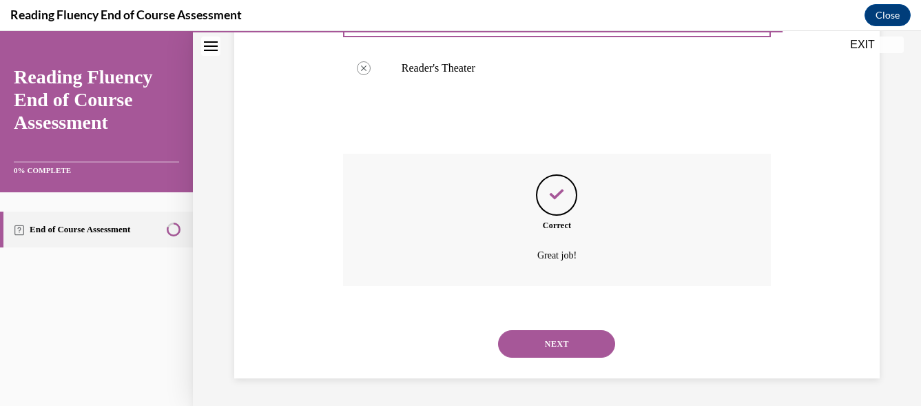
click at [536, 337] on button "NEXT" at bounding box center [556, 344] width 117 height 28
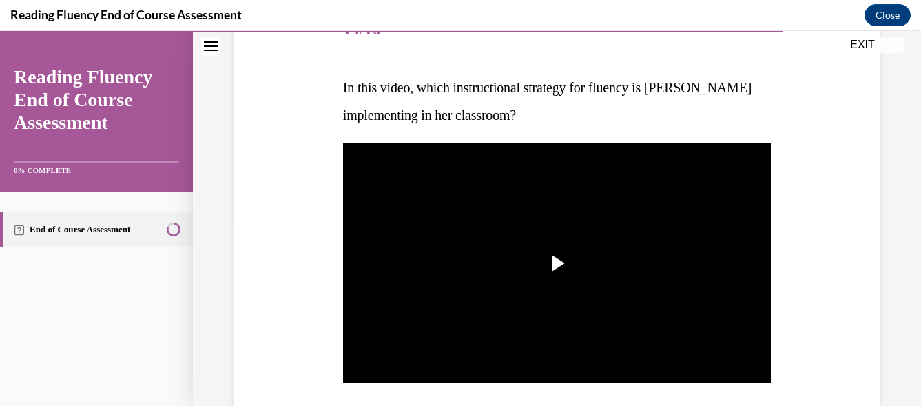
scroll to position [200, 0]
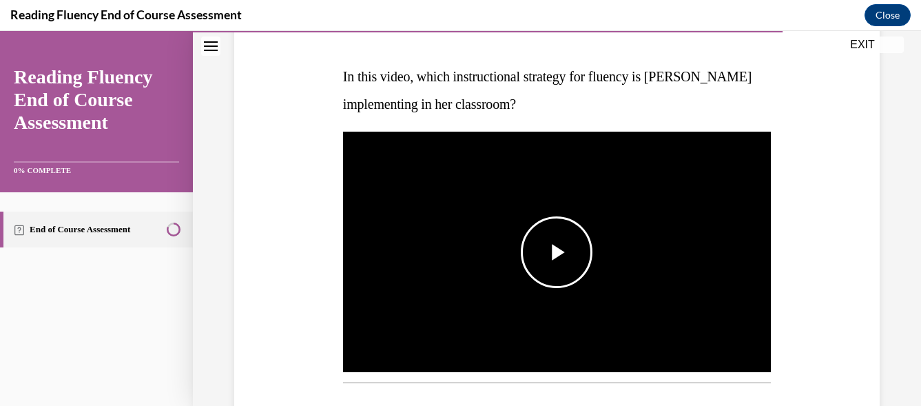
click at [556, 252] on span "Video player" at bounding box center [556, 252] width 0 height 0
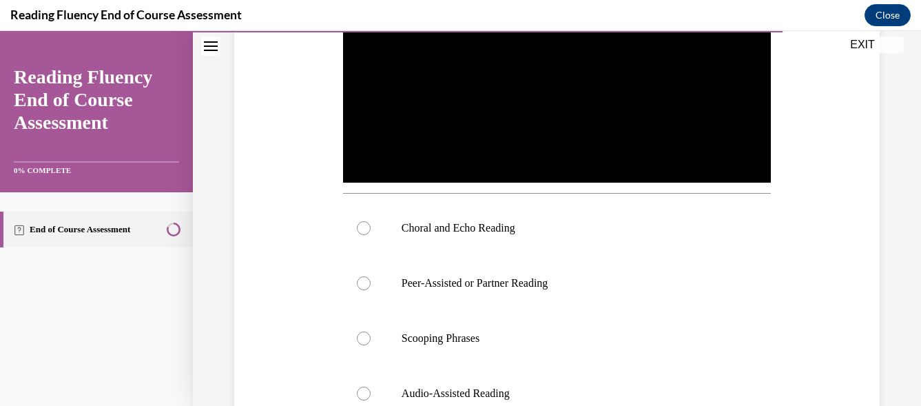
scroll to position [390, 0]
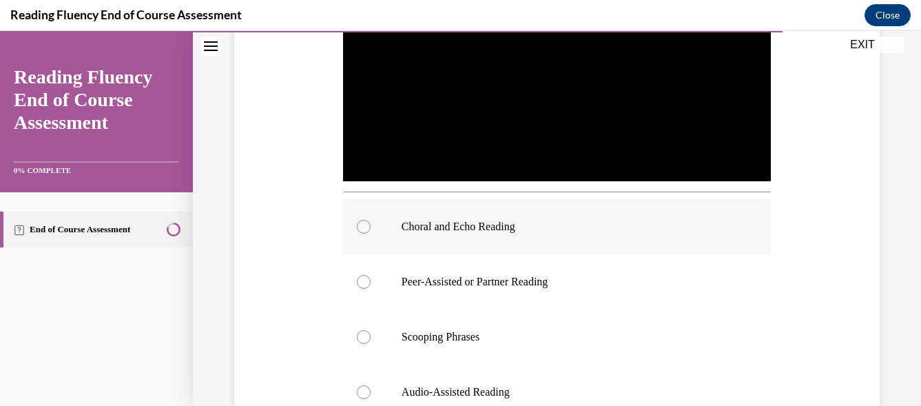
click at [359, 224] on div at bounding box center [364, 227] width 14 height 14
click at [359, 224] on input "Choral and Echo Reading" at bounding box center [364, 227] width 14 height 14
radio input "true"
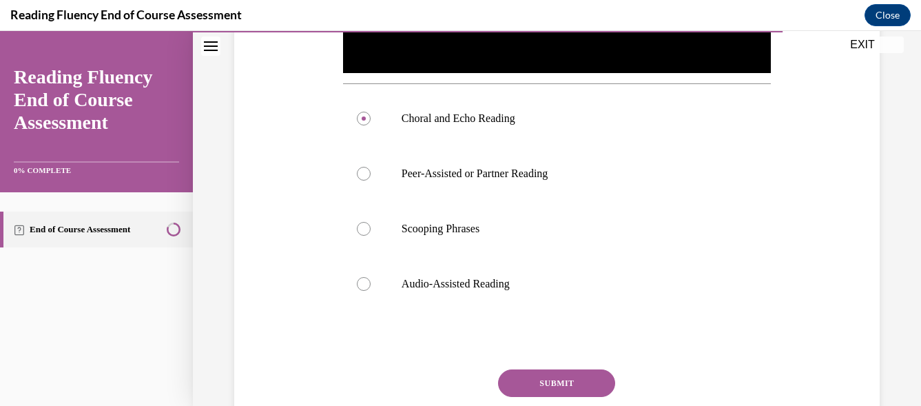
scroll to position [539, 0]
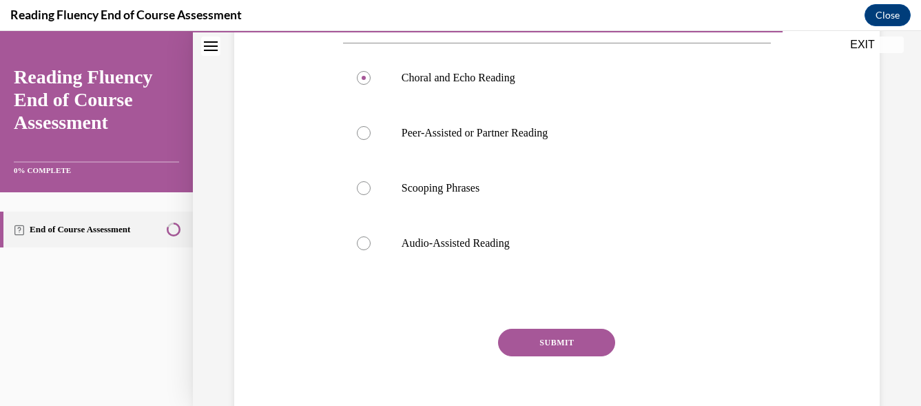
click at [525, 328] on button "SUBMIT" at bounding box center [556, 342] width 117 height 28
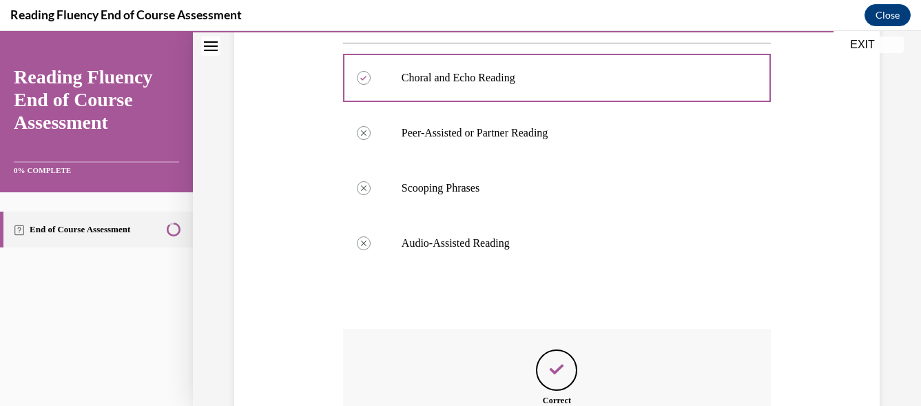
scroll to position [684, 0]
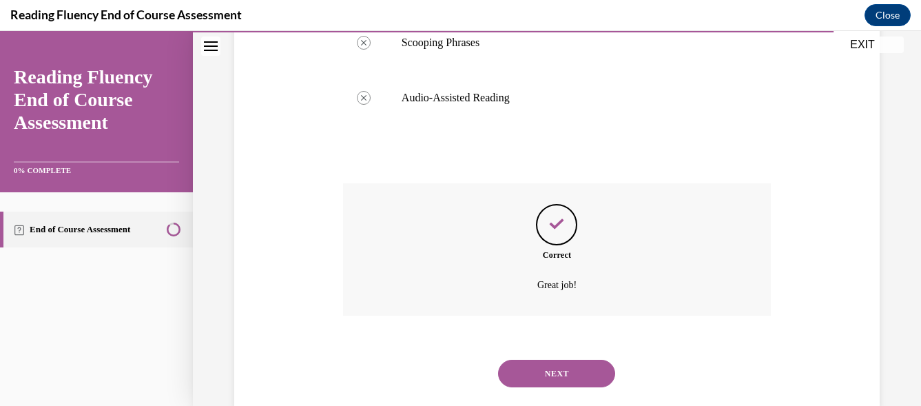
click at [565, 366] on button "NEXT" at bounding box center [556, 373] width 117 height 28
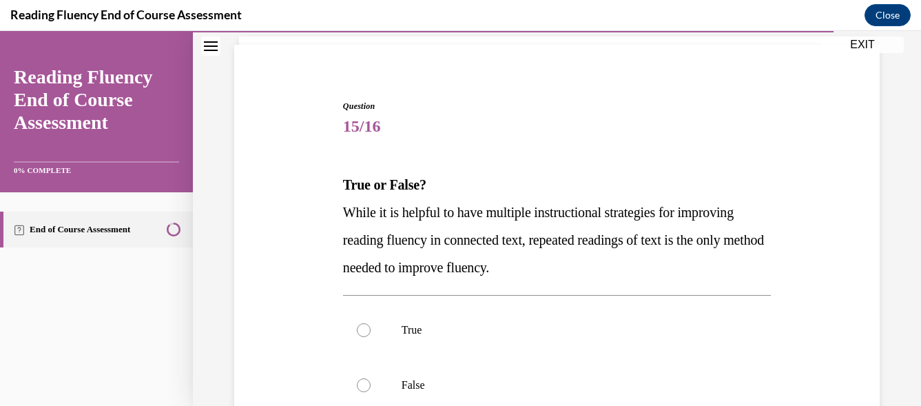
scroll to position [104, 0]
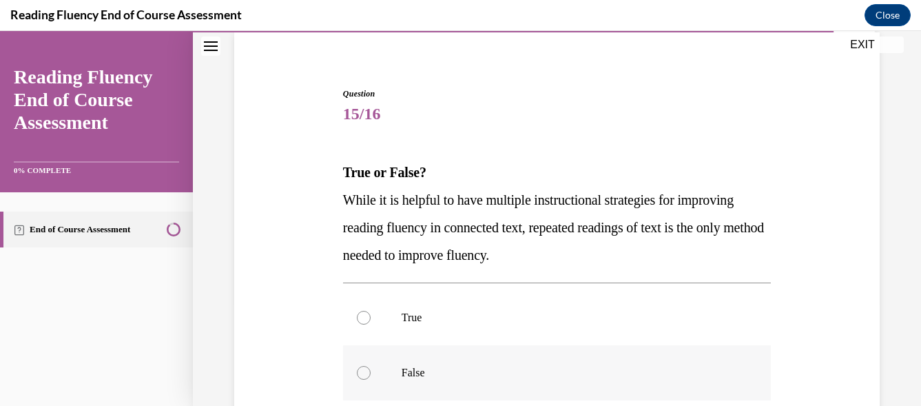
click at [364, 370] on div at bounding box center [364, 373] width 14 height 14
click at [364, 370] on input "False" at bounding box center [364, 373] width 14 height 14
radio input "true"
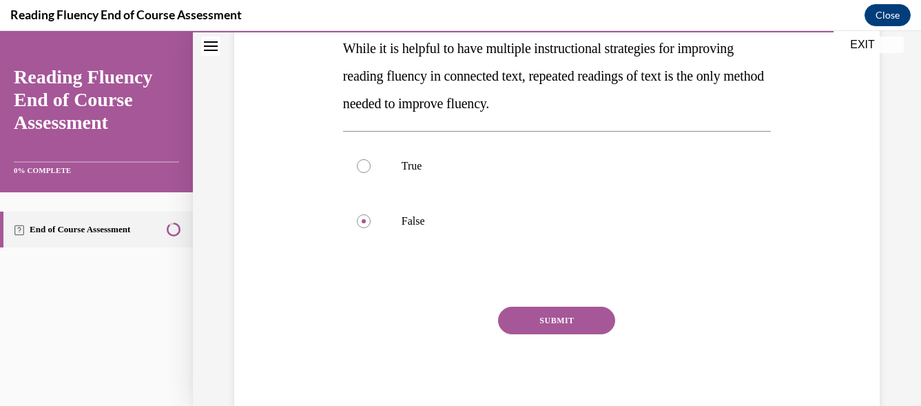
click at [582, 317] on button "SUBMIT" at bounding box center [556, 320] width 117 height 28
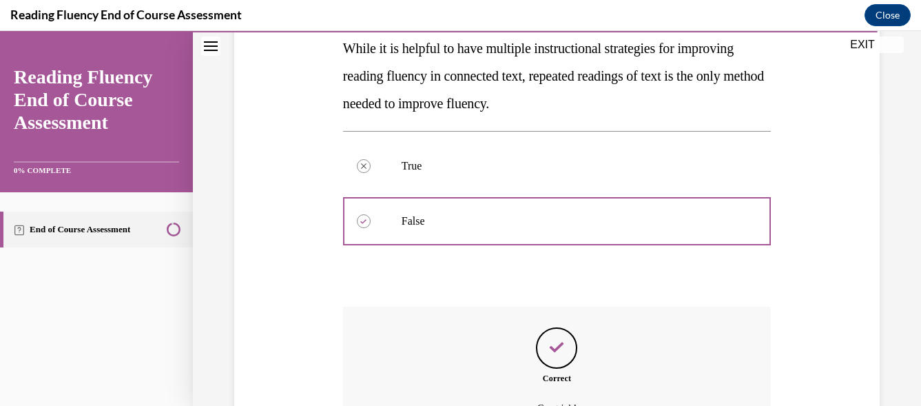
scroll to position [408, 0]
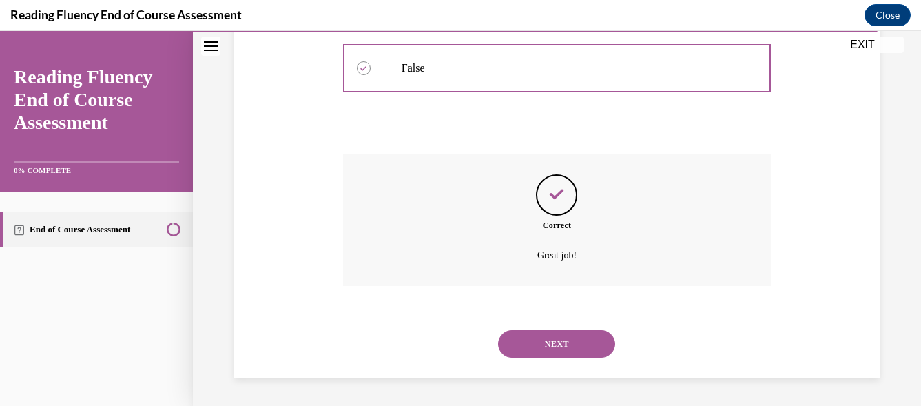
click at [585, 343] on button "NEXT" at bounding box center [556, 344] width 117 height 28
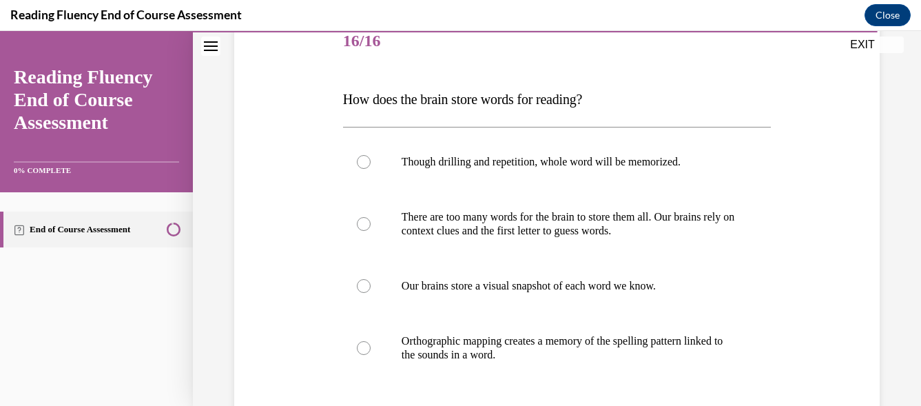
scroll to position [188, 0]
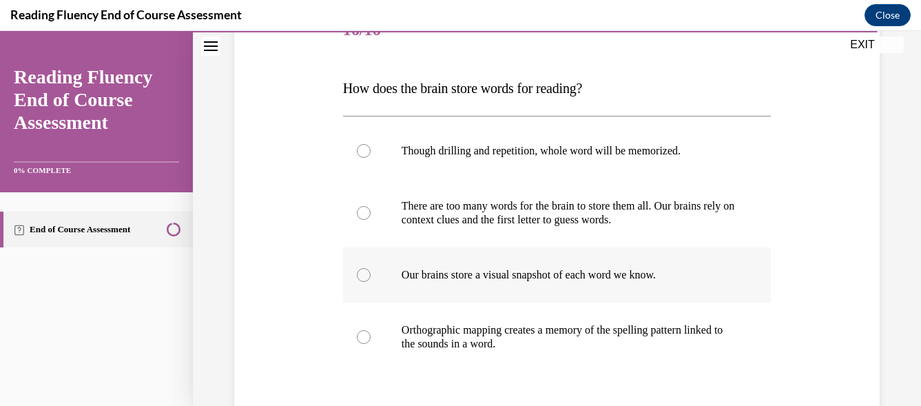
click at [362, 275] on div at bounding box center [364, 275] width 14 height 14
click at [362, 275] on input "Our brains store a visual snapshot of each word we know." at bounding box center [364, 275] width 14 height 14
radio input "true"
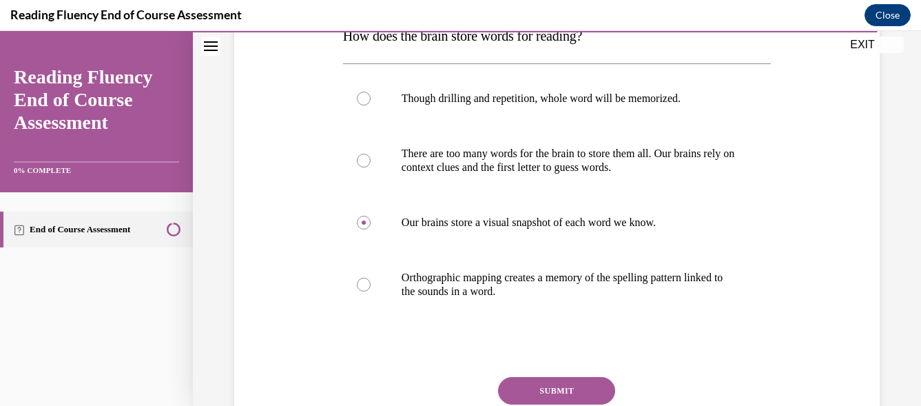
scroll to position [292, 0]
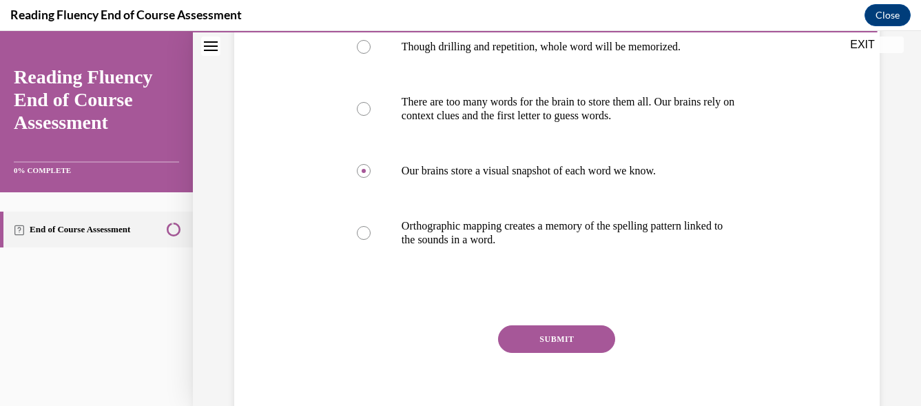
click at [543, 343] on button "SUBMIT" at bounding box center [556, 339] width 117 height 28
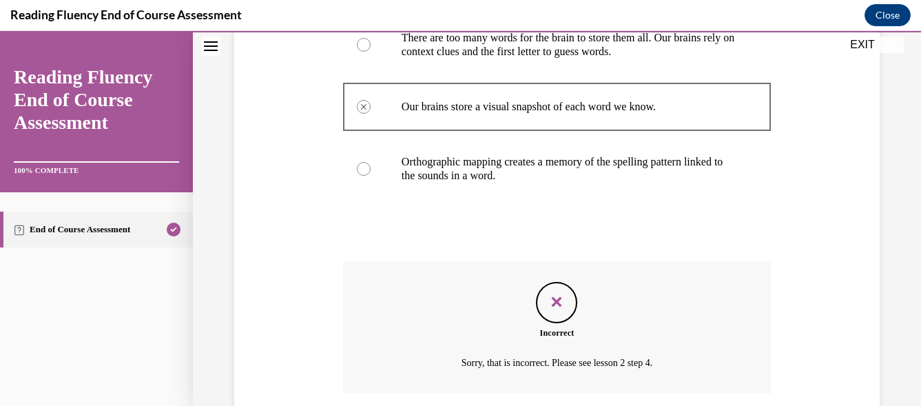
scroll to position [414, 0]
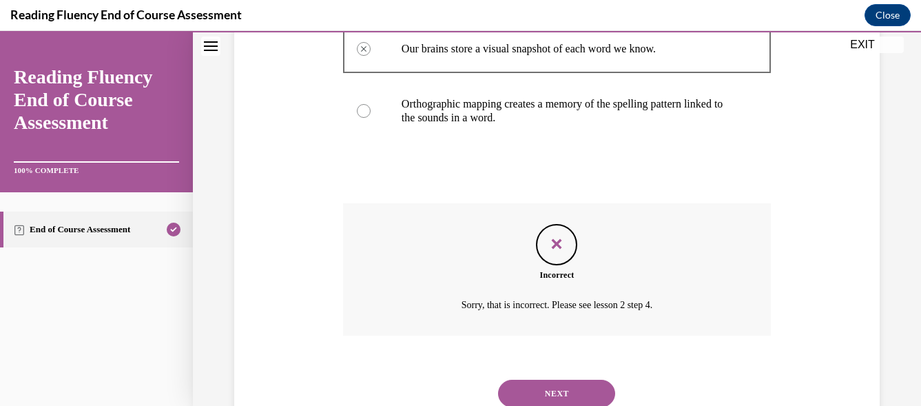
click at [589, 383] on button "NEXT" at bounding box center [556, 393] width 117 height 28
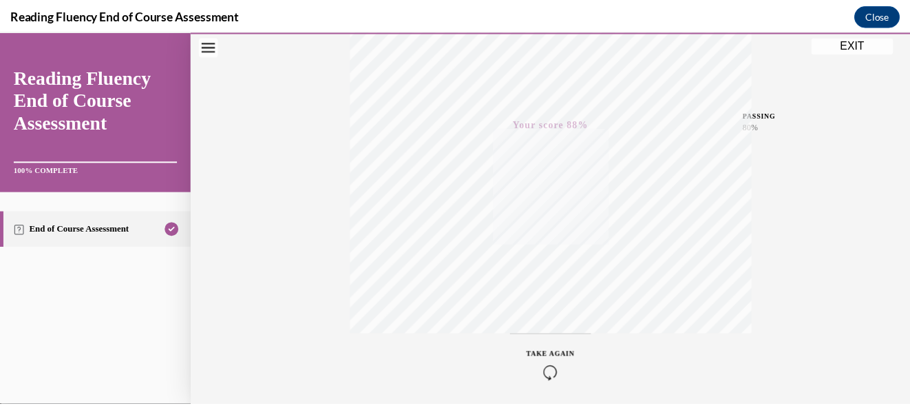
scroll to position [331, 0]
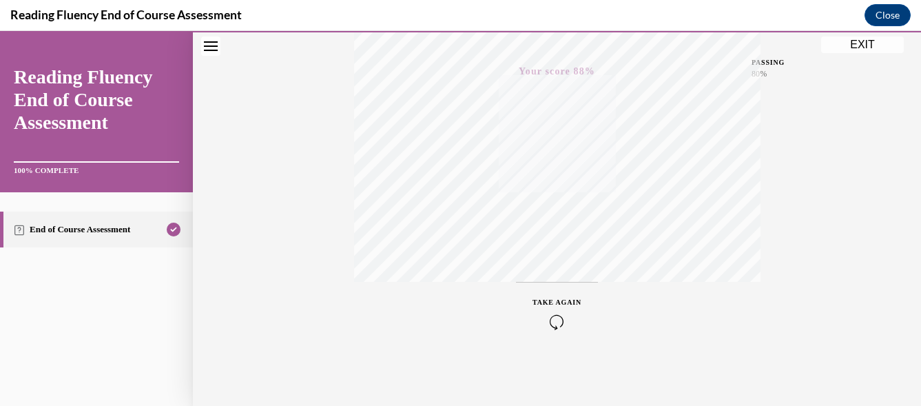
click at [868, 43] on button "EXIT" at bounding box center [862, 44] width 83 height 17
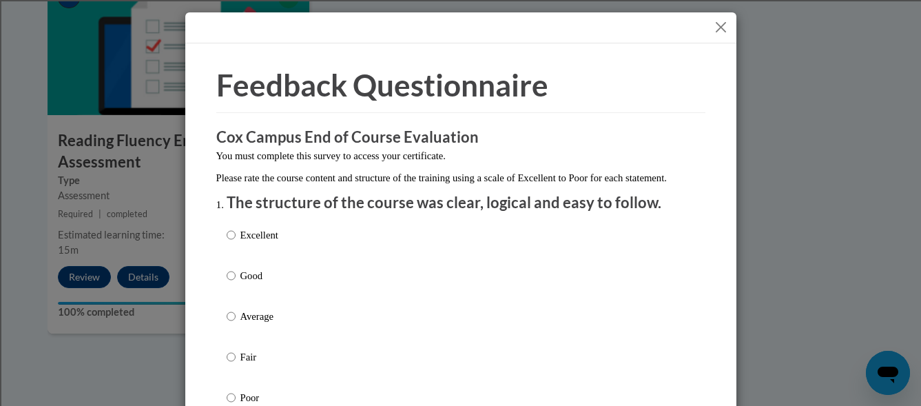
click at [713, 28] on button "Close" at bounding box center [720, 27] width 17 height 17
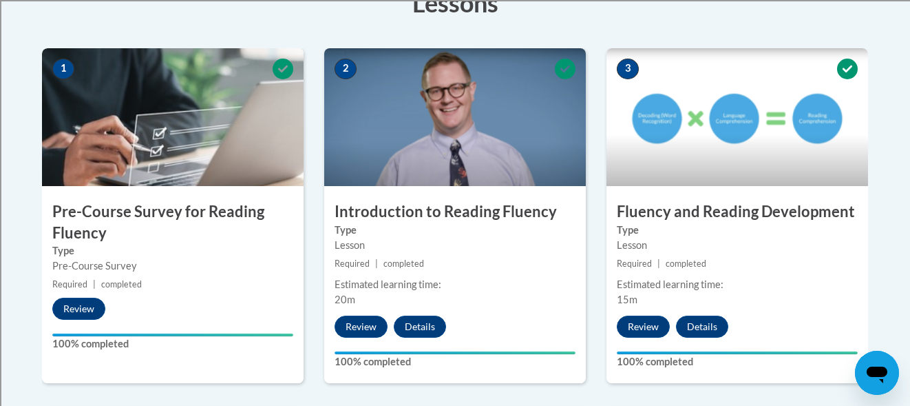
scroll to position [60, 0]
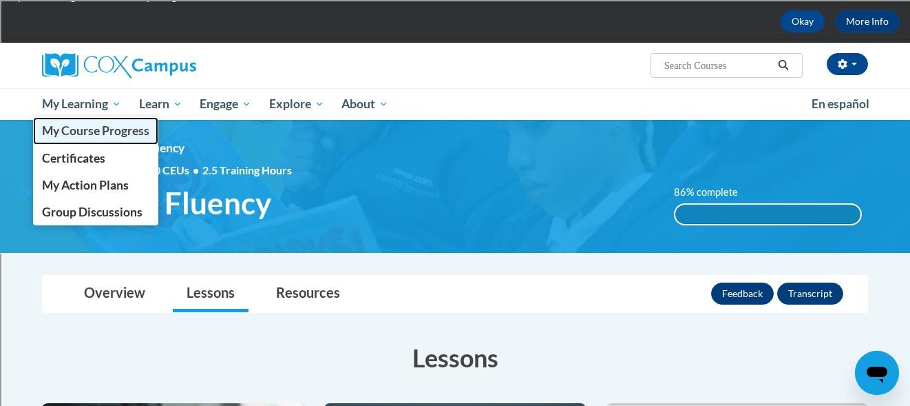
click at [94, 128] on span "My Course Progress" at bounding box center [95, 130] width 107 height 14
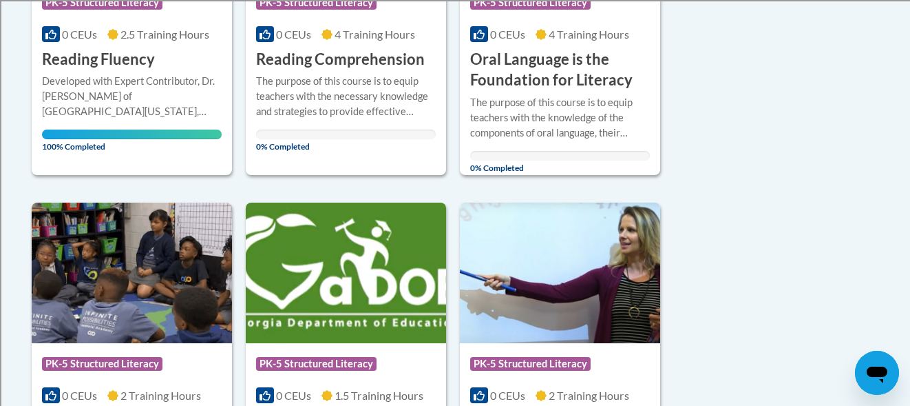
scroll to position [812, 0]
